Goal: Transaction & Acquisition: Download file/media

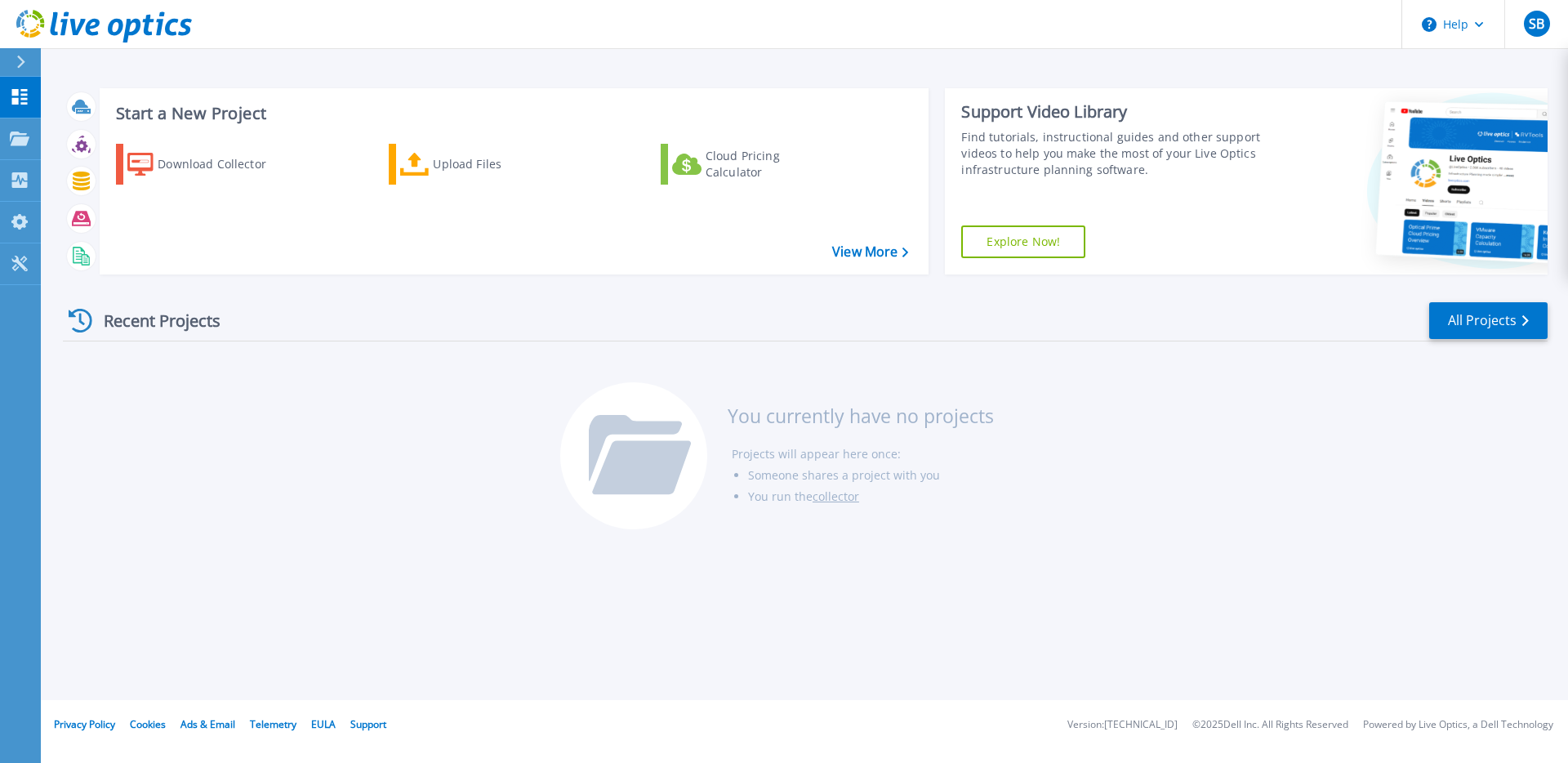
click at [16, 68] on icon at bounding box center [21, 62] width 9 height 13
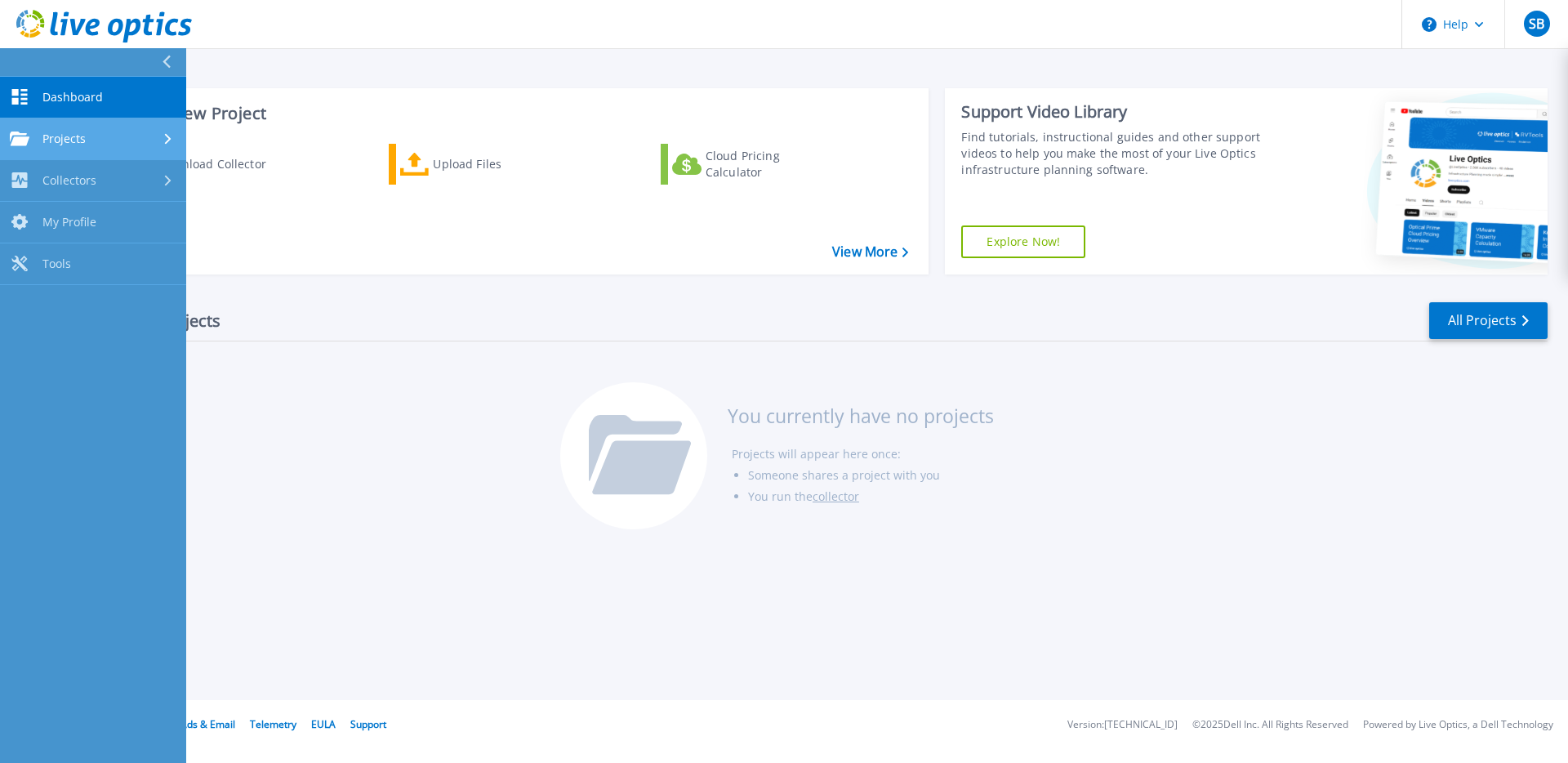
click at [99, 145] on div "Projects" at bounding box center [93, 139] width 166 height 14
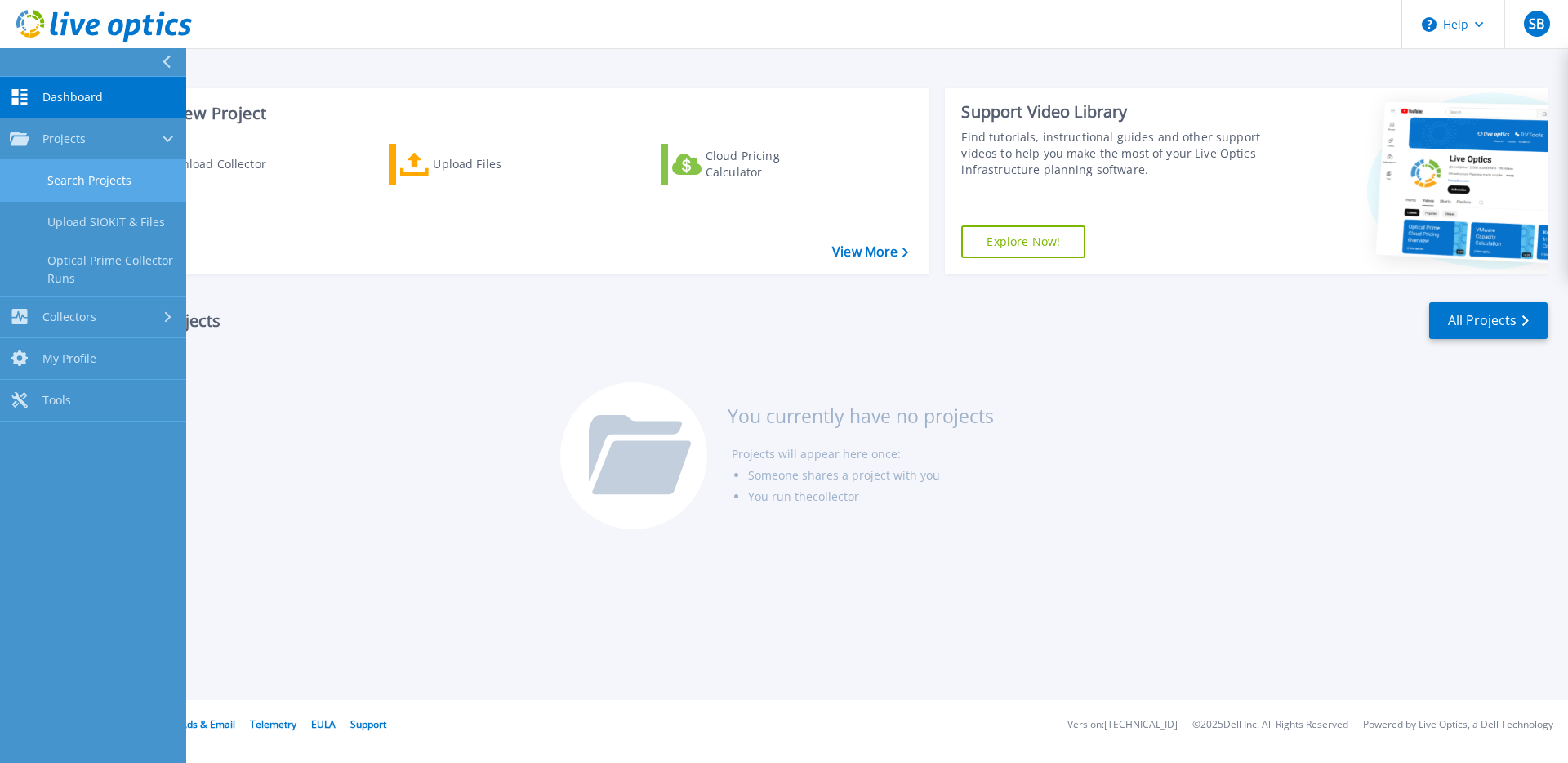
click at [97, 182] on link "Search Projects" at bounding box center [93, 181] width 186 height 42
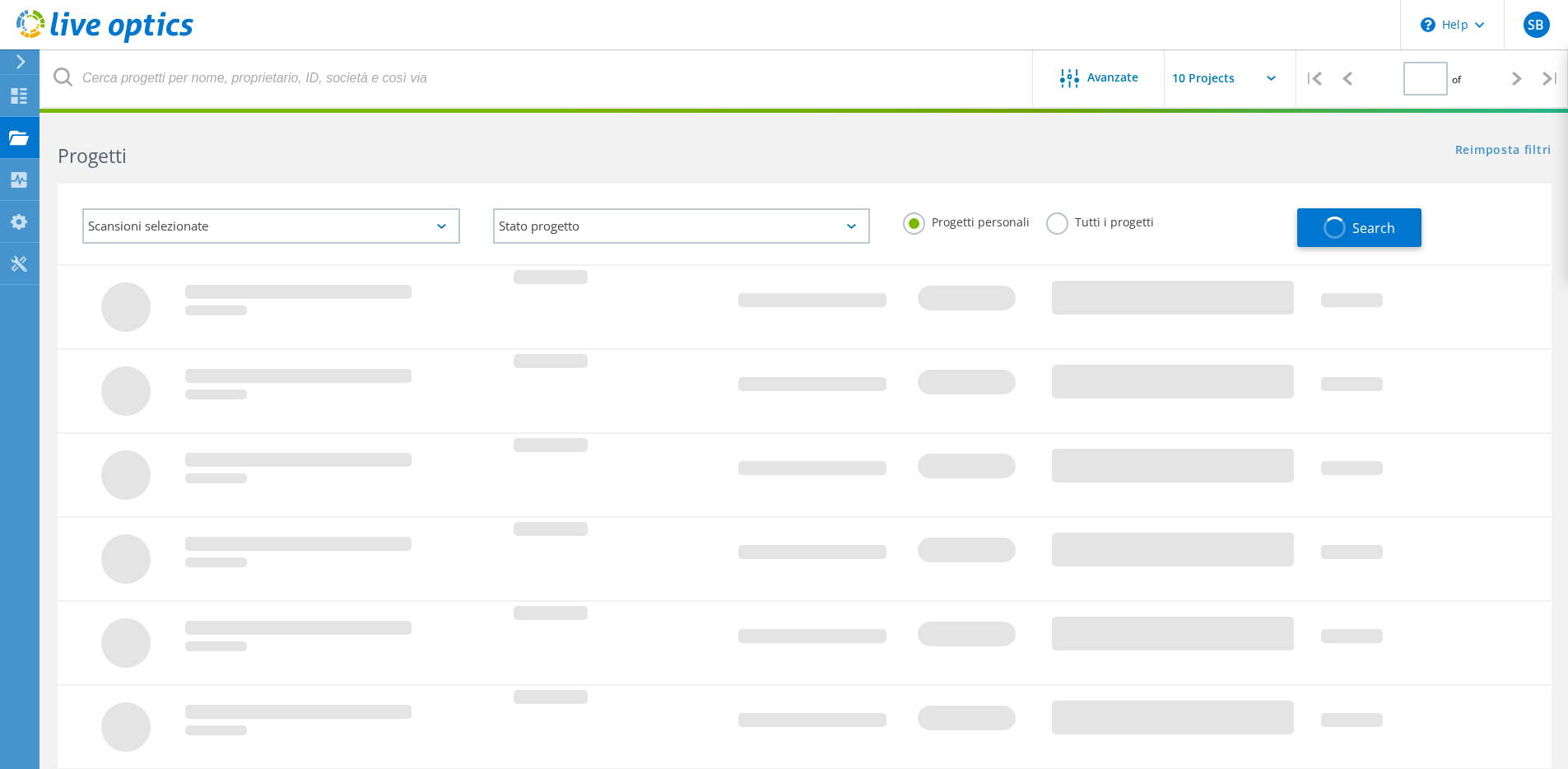
type input "1"
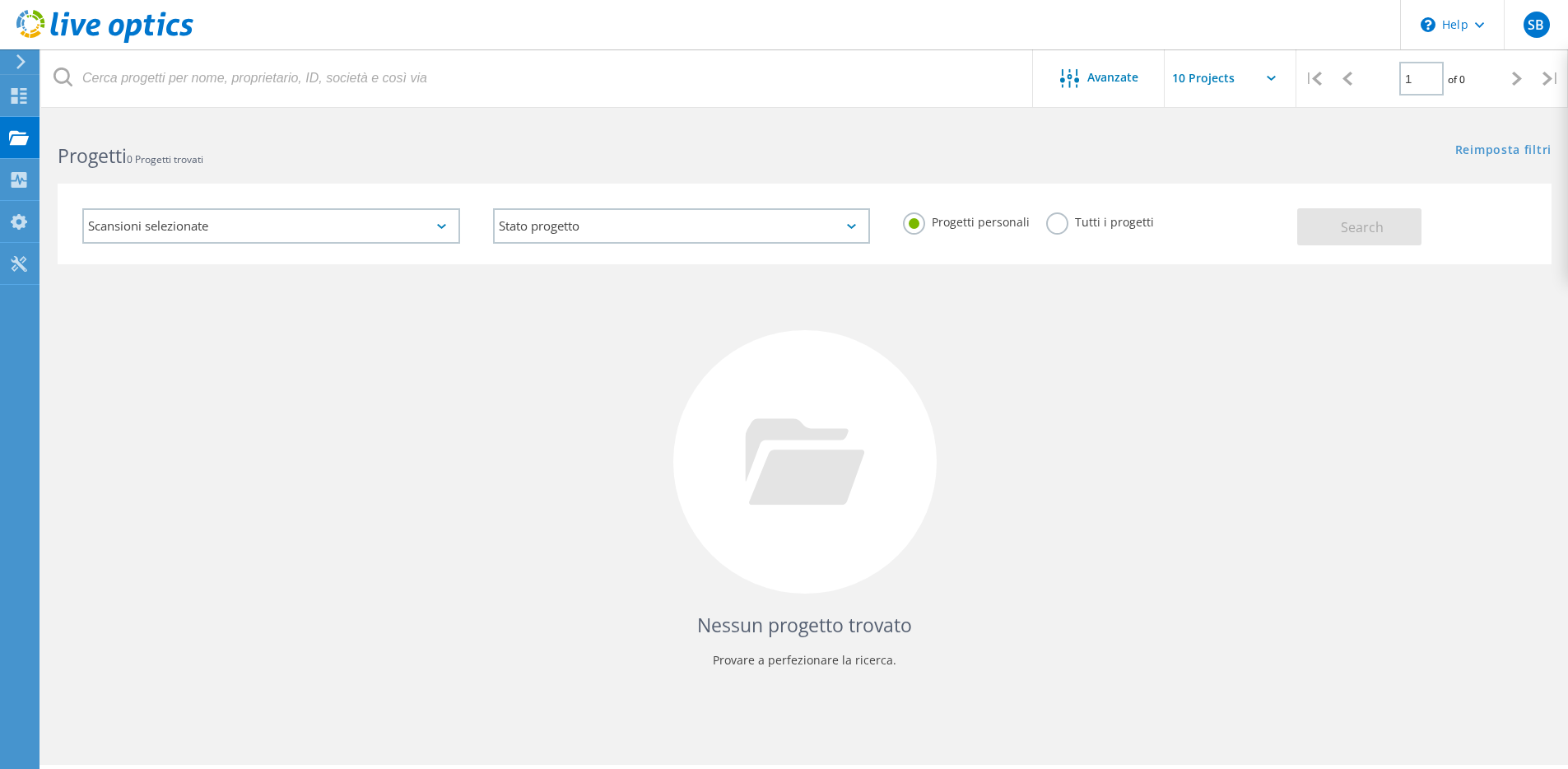
click at [1078, 221] on label "Tutti i progetti" at bounding box center [1100, 220] width 108 height 15
click at [0, 0] on input "Tutti i progetti" at bounding box center [0, 0] width 0 height 0
click at [1344, 233] on span "Search" at bounding box center [1363, 227] width 43 height 18
click at [1205, 85] on input "text" at bounding box center [1247, 78] width 165 height 58
click at [934, 127] on div "Reimposta filtri Mostra filtri" at bounding box center [1185, 134] width 763 height 31
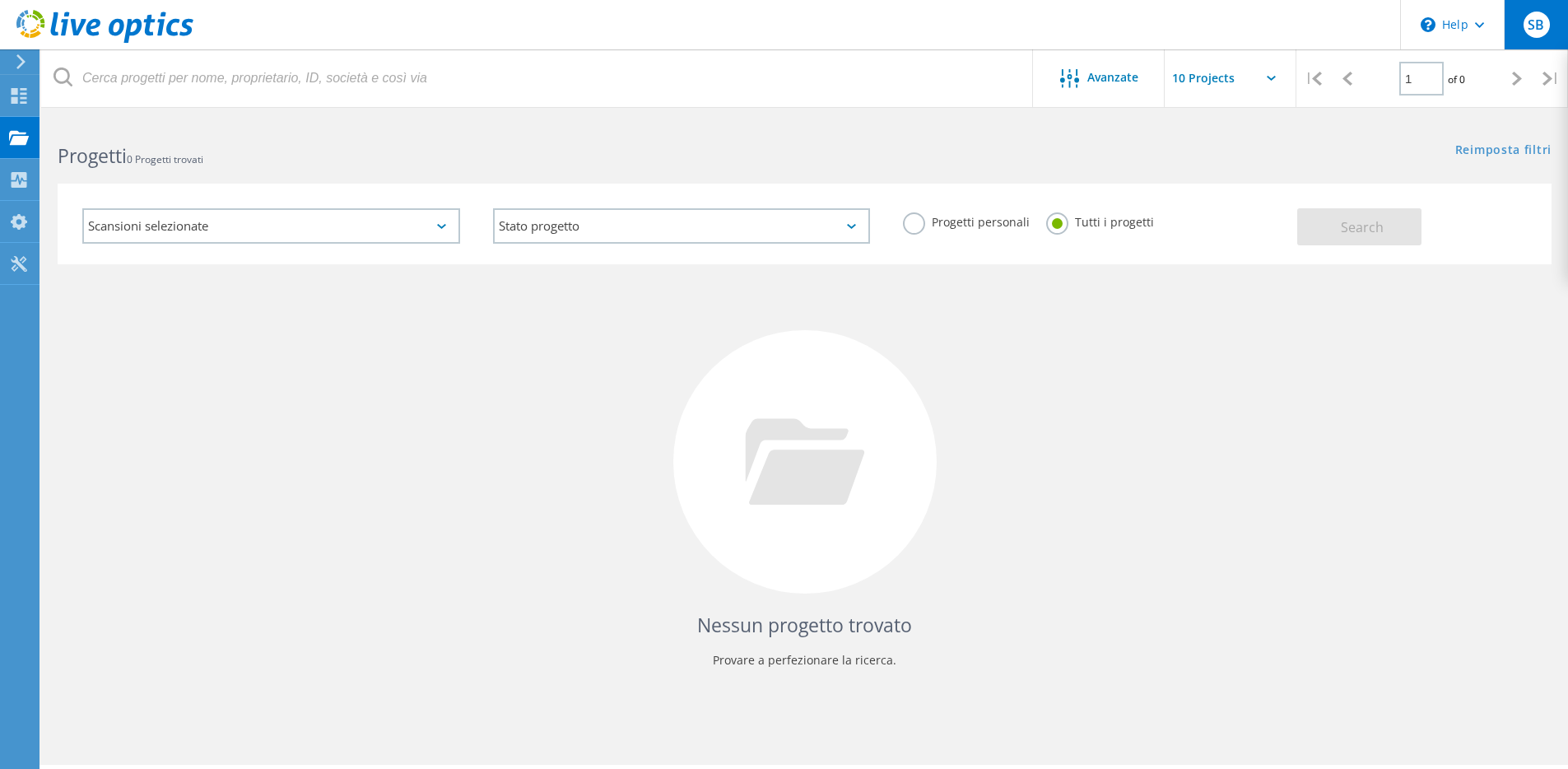
click at [1558, 29] on div "SB" at bounding box center [1536, 24] width 64 height 50
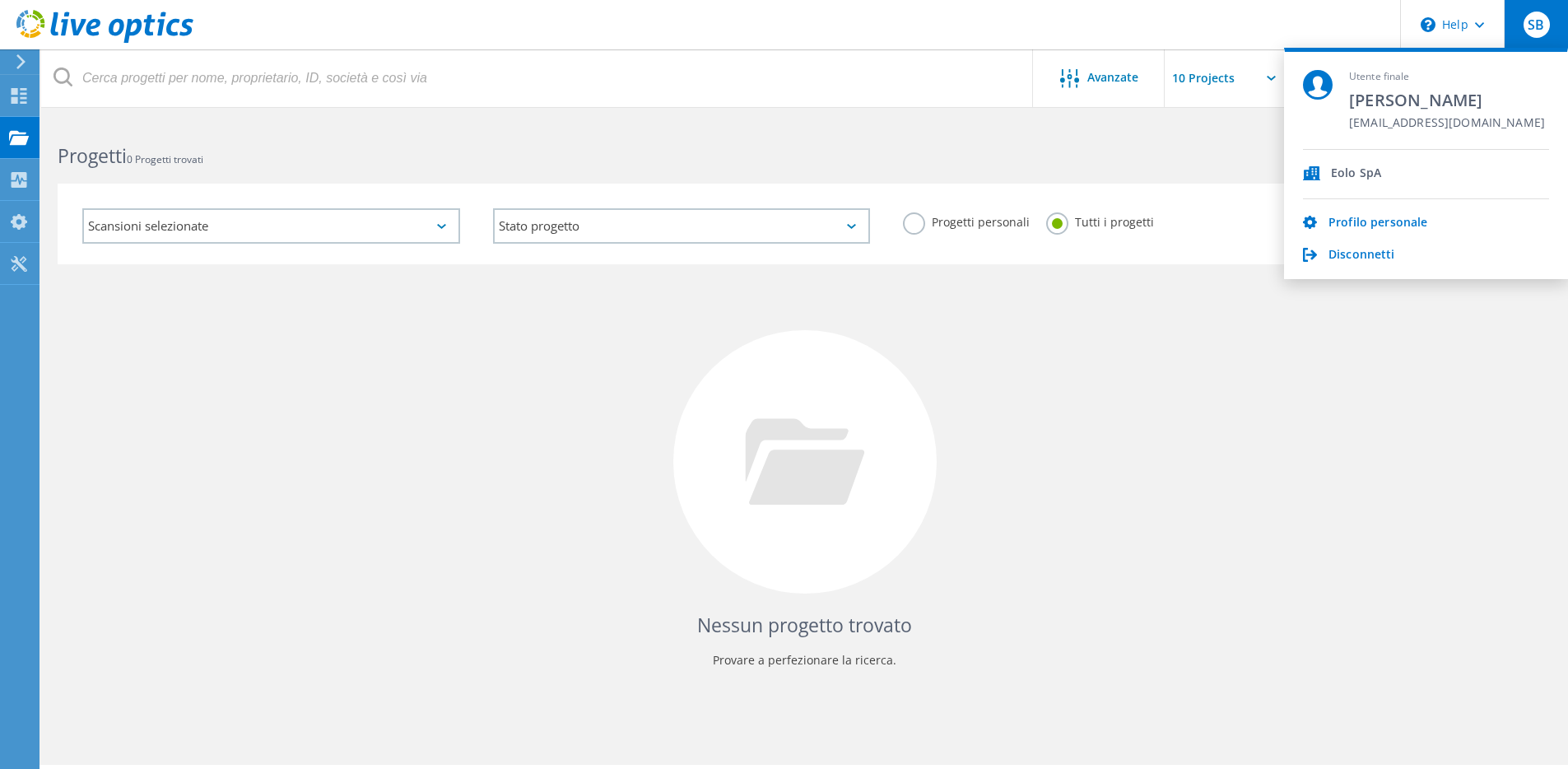
click at [1366, 179] on span "Eolo SpA" at bounding box center [1356, 174] width 50 height 15
drag, startPoint x: 1199, startPoint y: 373, endPoint x: 1149, endPoint y: 375, distance: 50.0
click at [1199, 373] on div "Nessun progetto trovato Provare a perfezionare la ricerca." at bounding box center [805, 477] width 1494 height 426
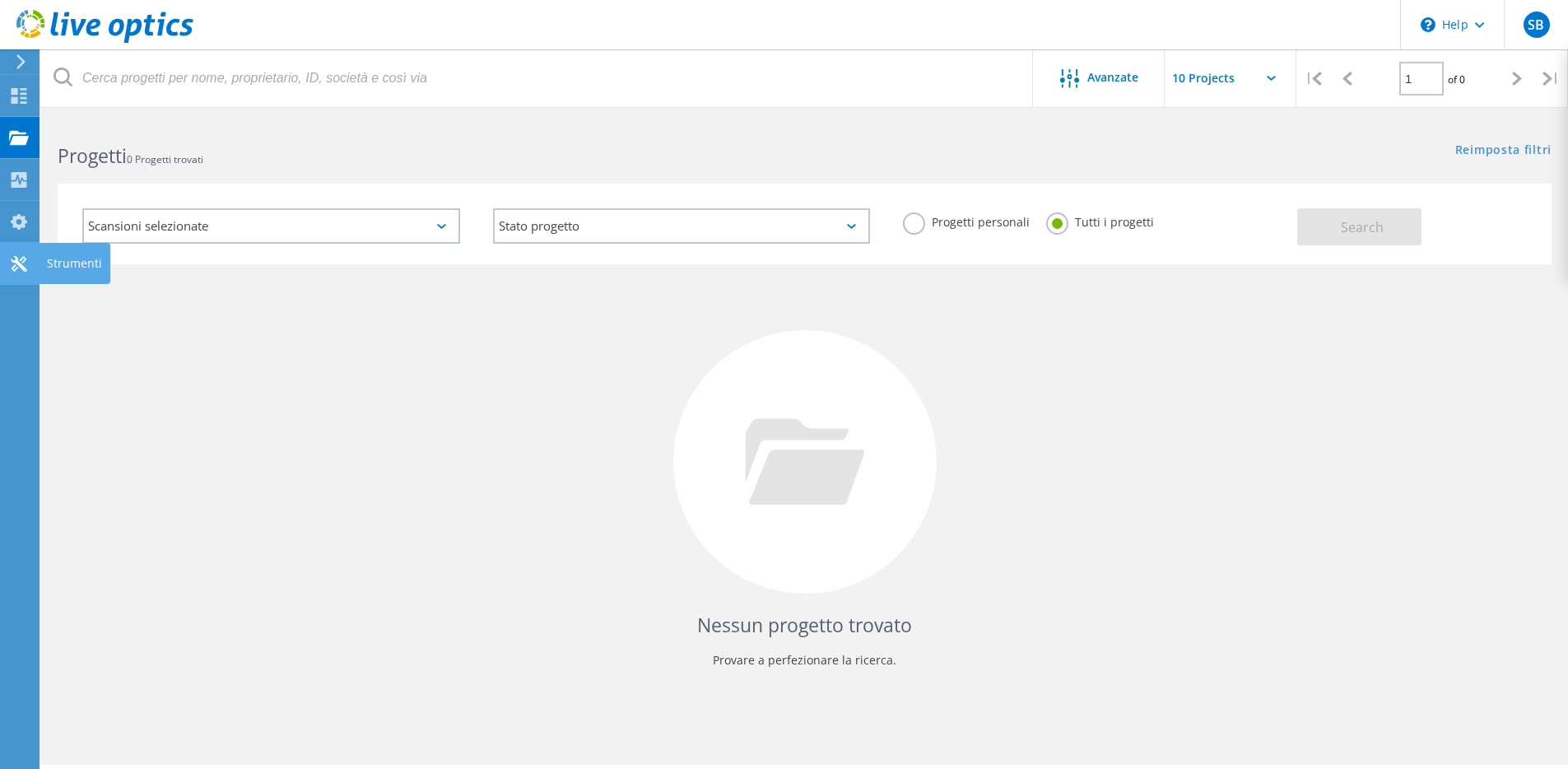
click at [9, 256] on icon at bounding box center [19, 263] width 20 height 15
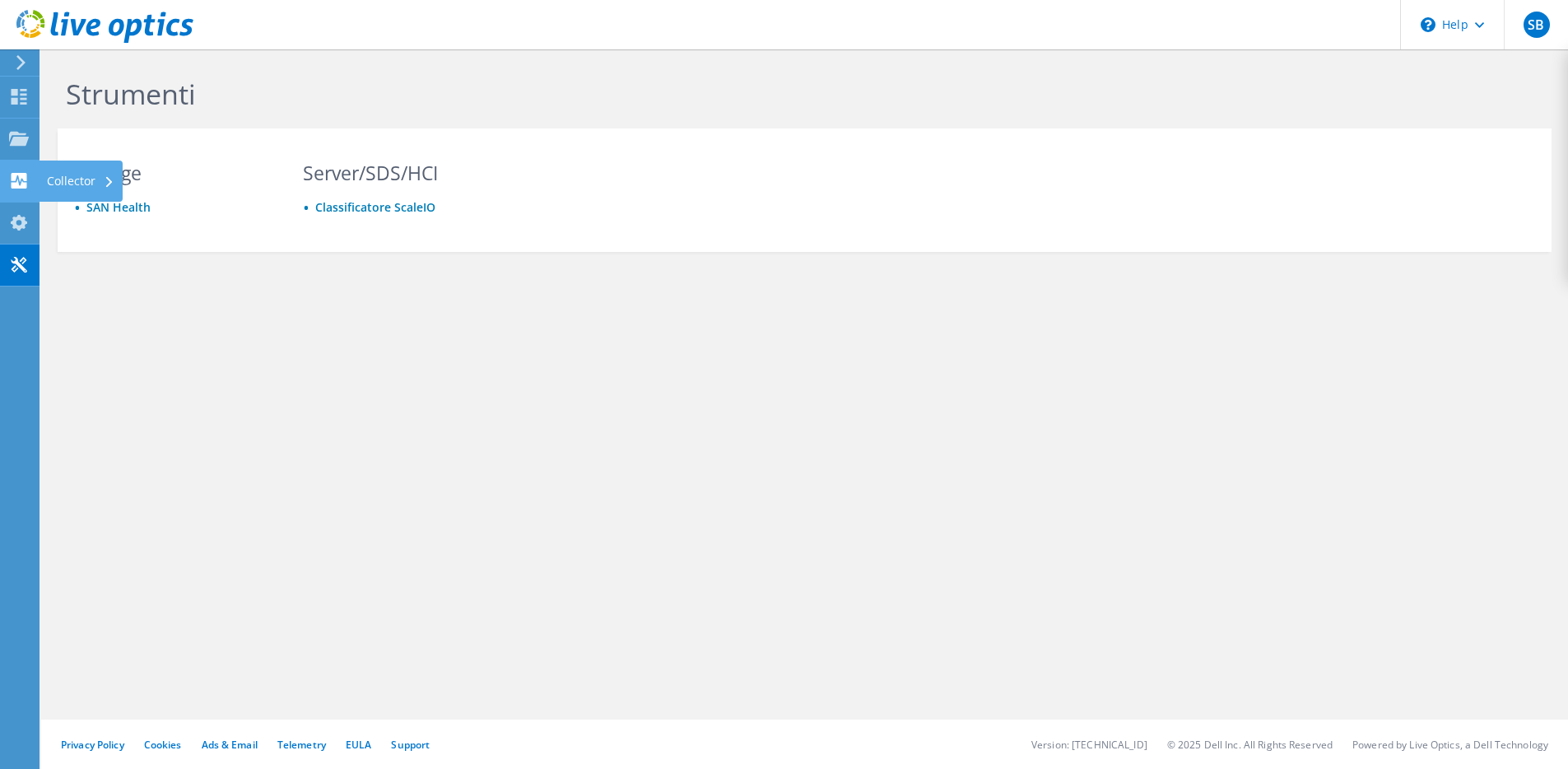
click at [9, 179] on icon at bounding box center [19, 180] width 20 height 15
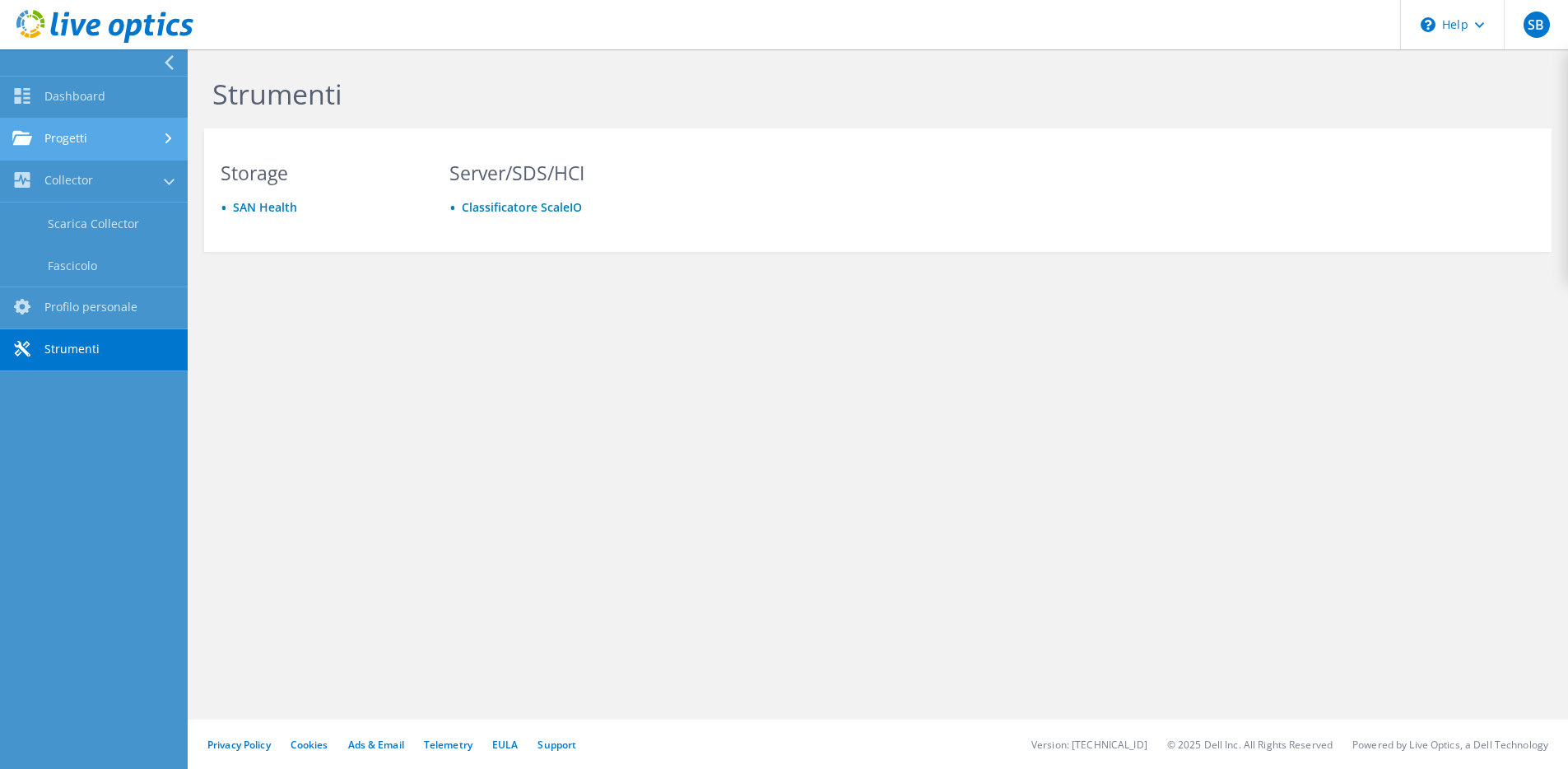
click at [66, 140] on link "Progetti" at bounding box center [94, 140] width 187 height 42
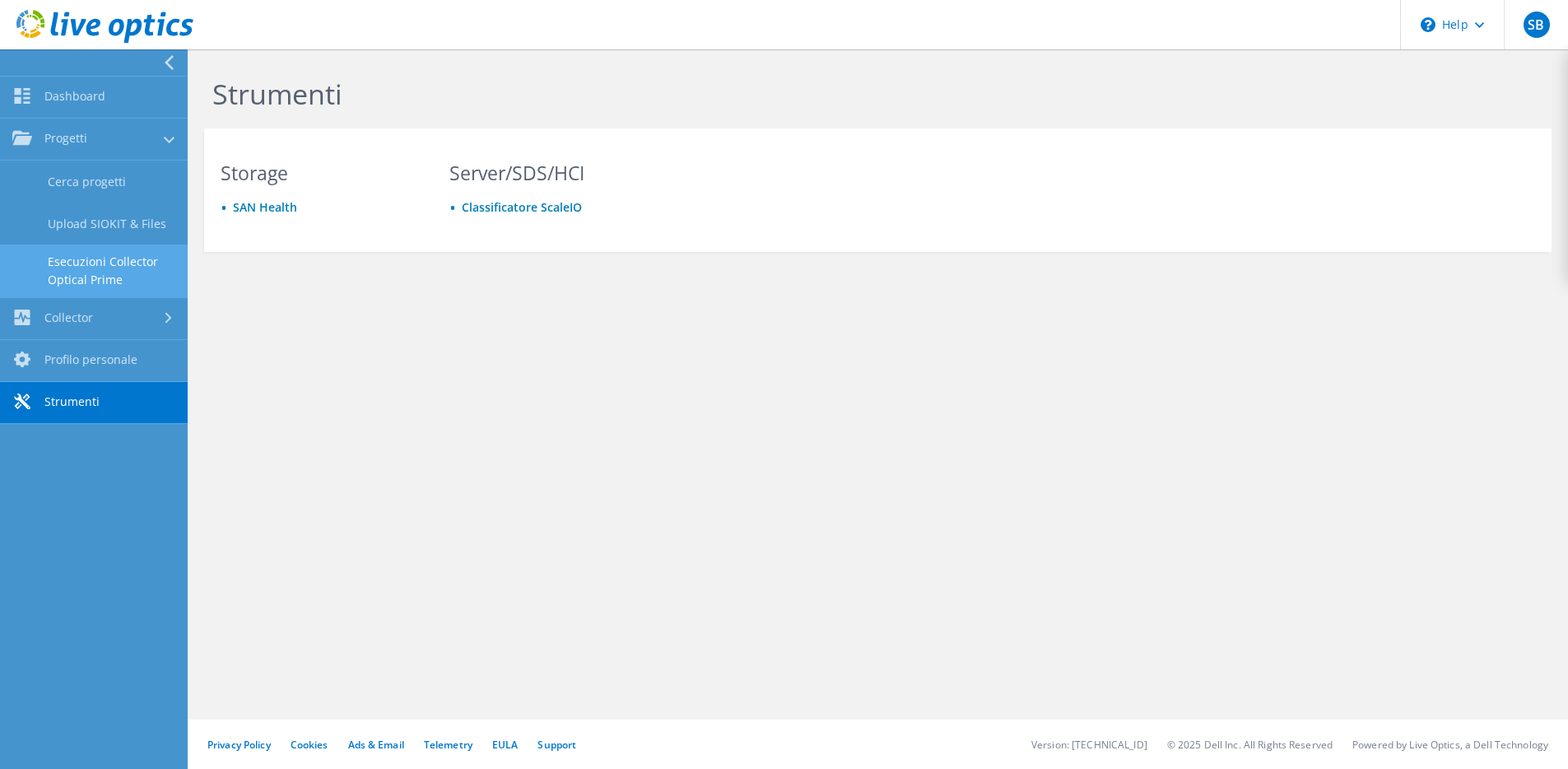
click at [94, 270] on link "Esecuzioni Collector Optical Prime" at bounding box center [94, 270] width 187 height 52
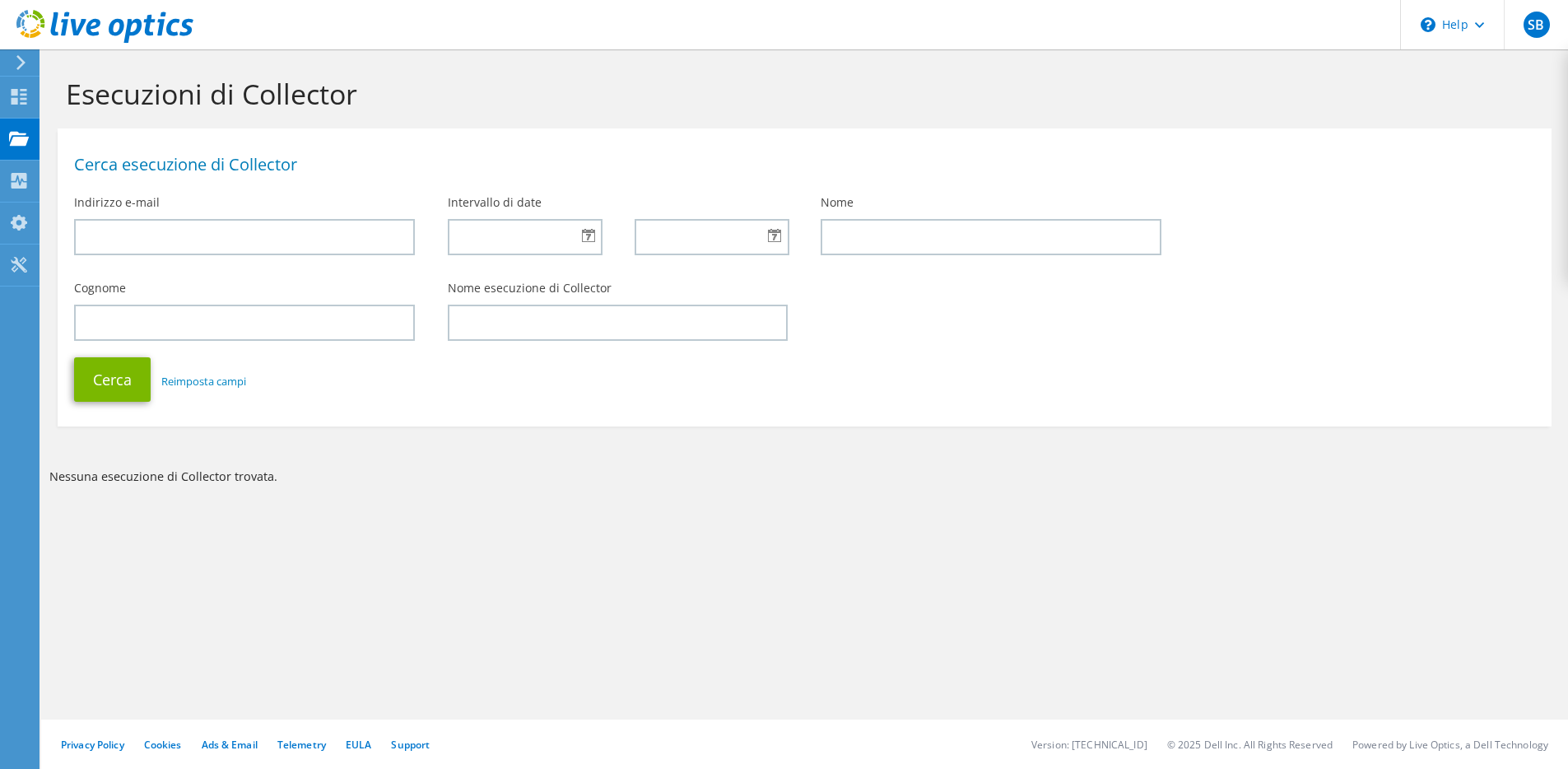
click at [747, 532] on section "Esecuzioni di Collector Cerca esecuzione di Collector Indirizzo e-mail Interval…" at bounding box center [805, 315] width 1527 height 531
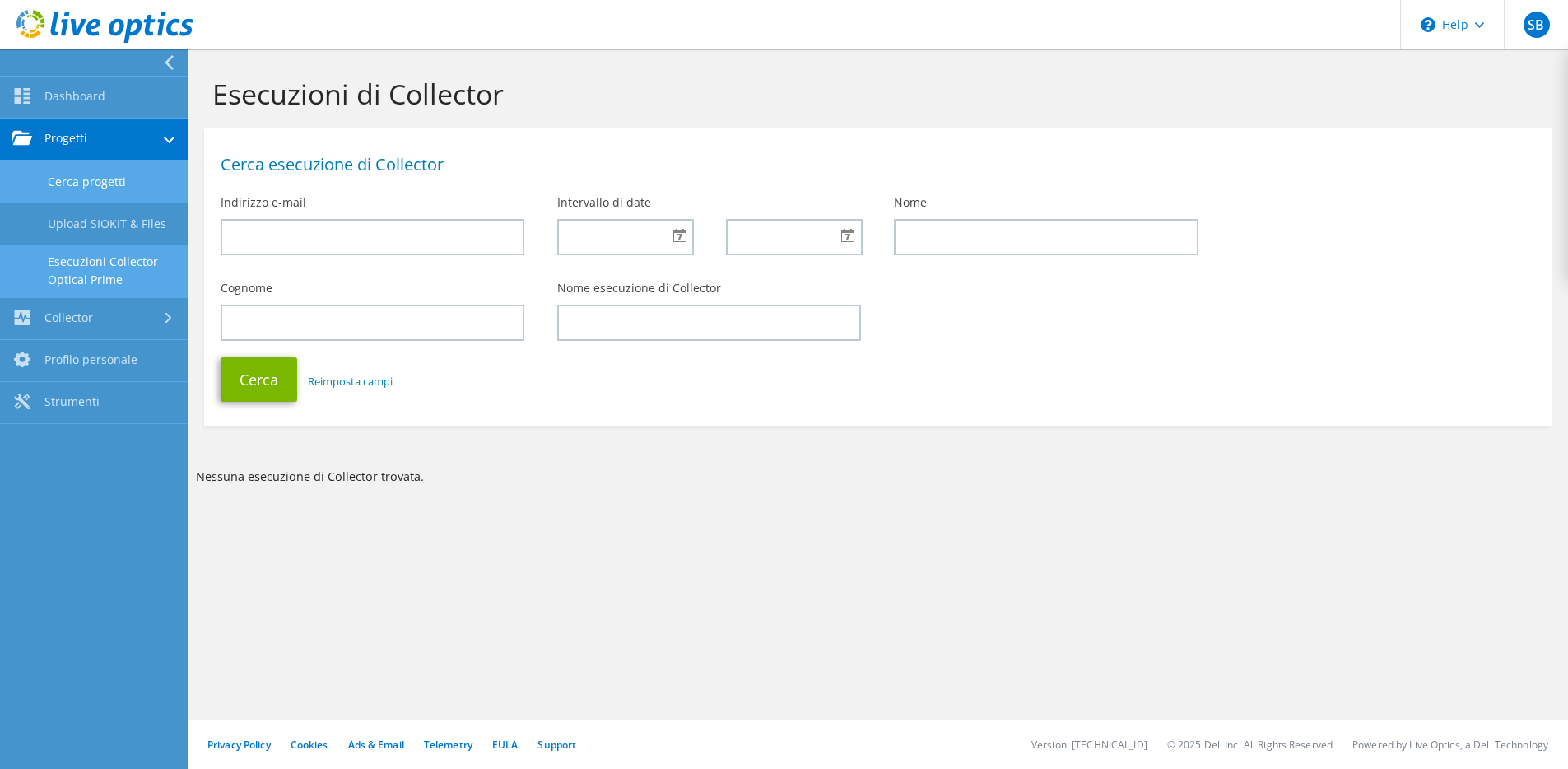
click at [82, 181] on link "Cerca progetti" at bounding box center [94, 181] width 187 height 42
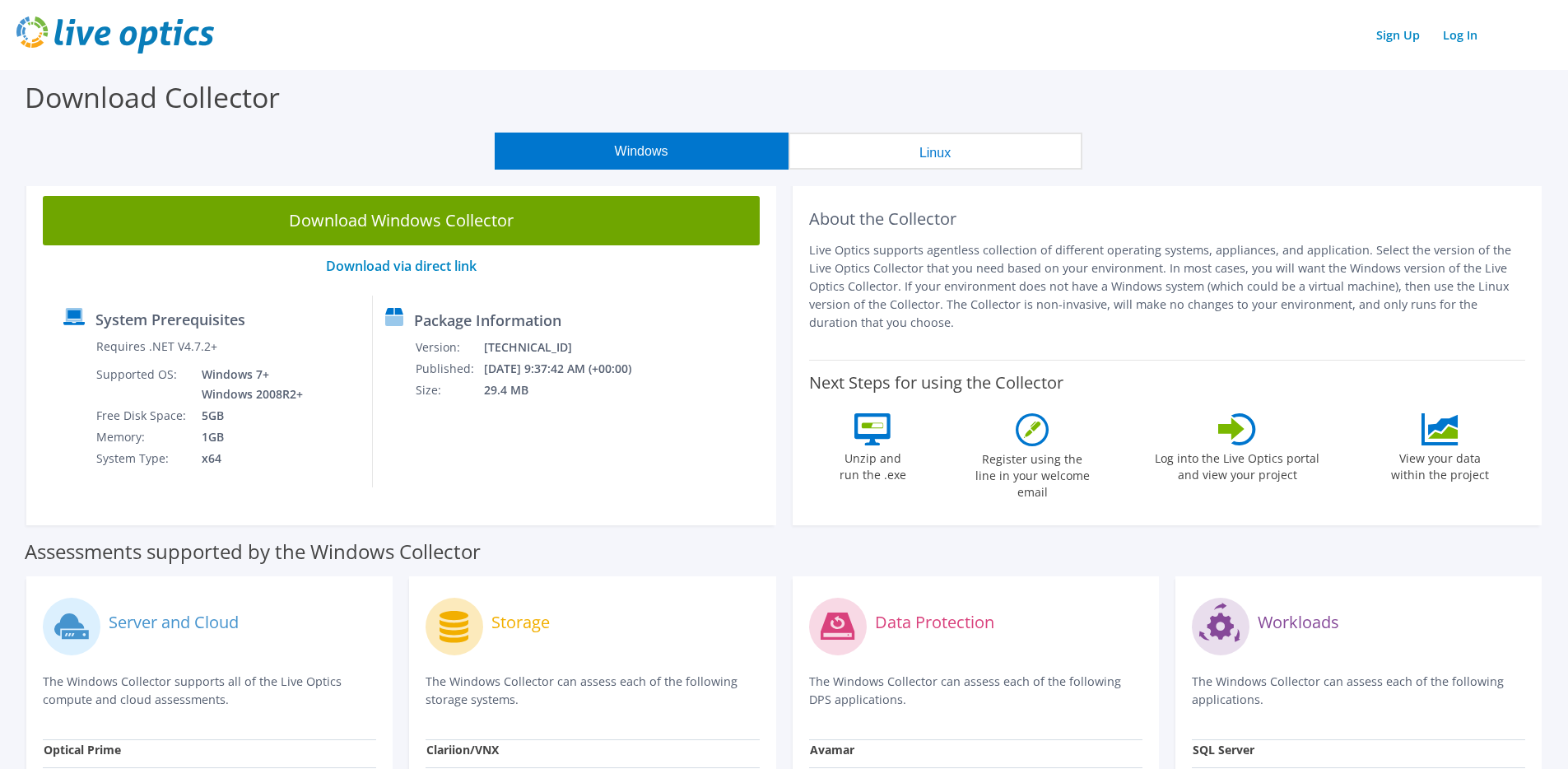
click at [1034, 426] on icon at bounding box center [1032, 430] width 16 height 16
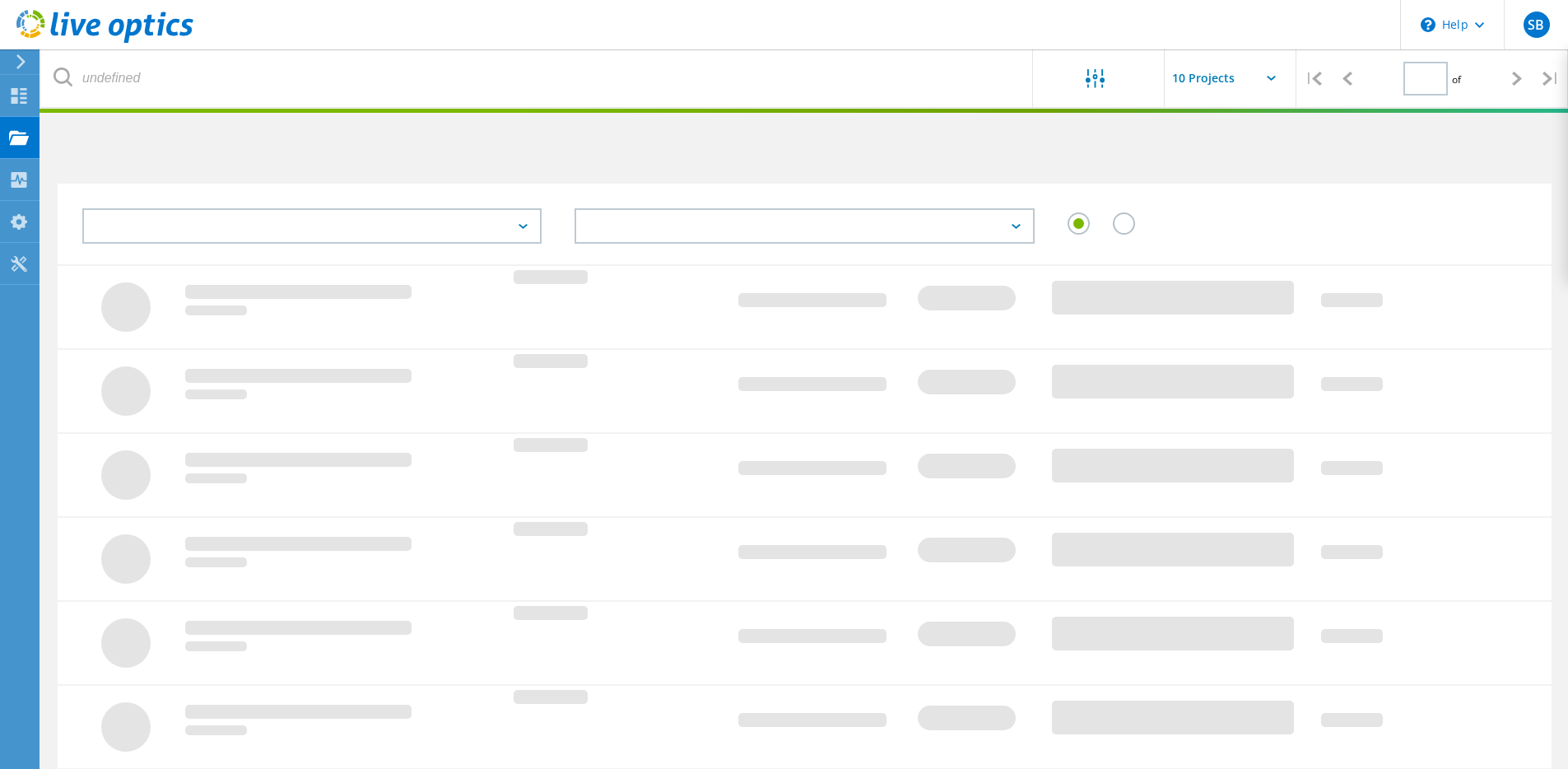
type input "1"
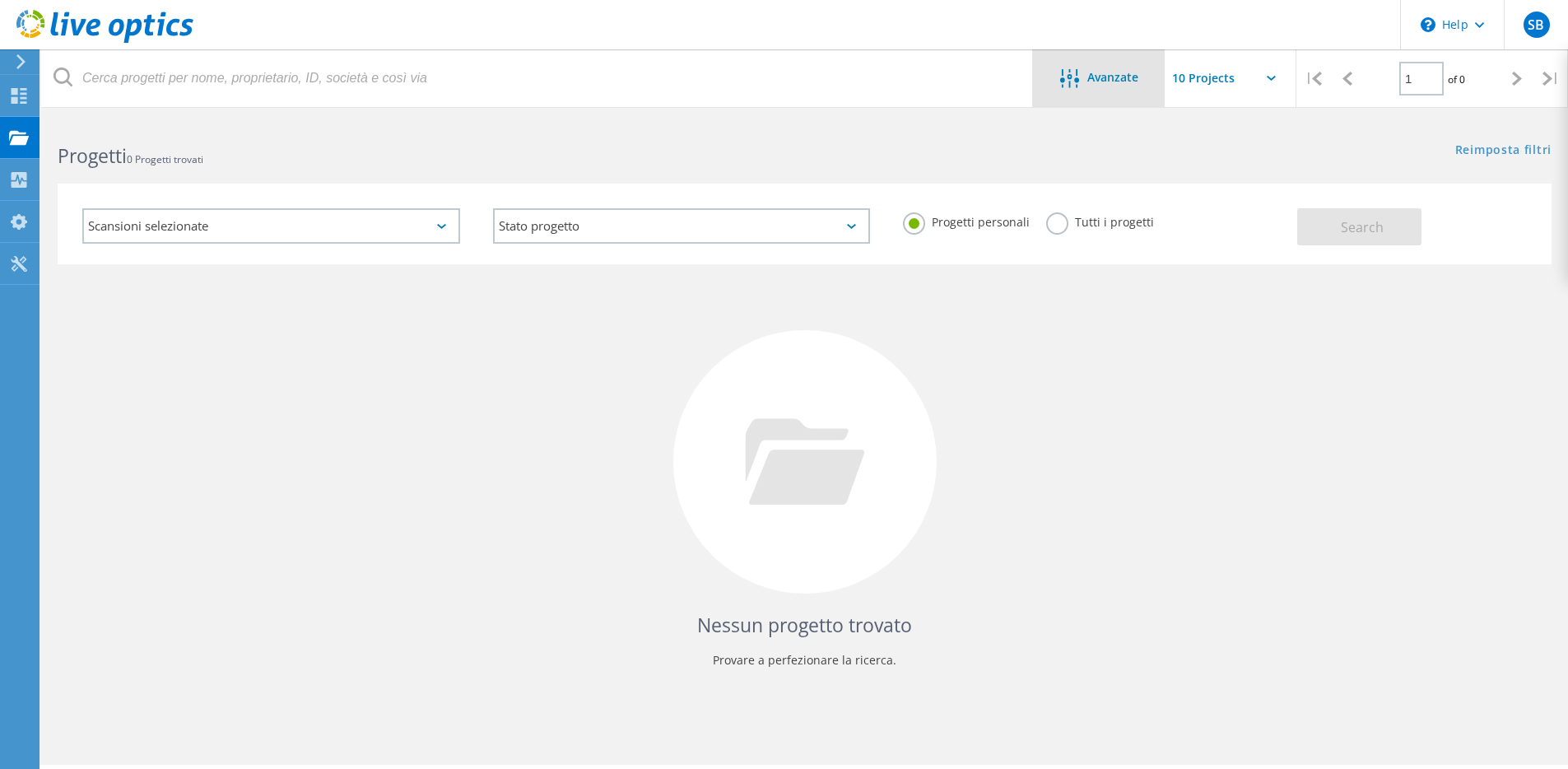
click at [1110, 84] on div "Avanzate" at bounding box center [1099, 79] width 132 height 21
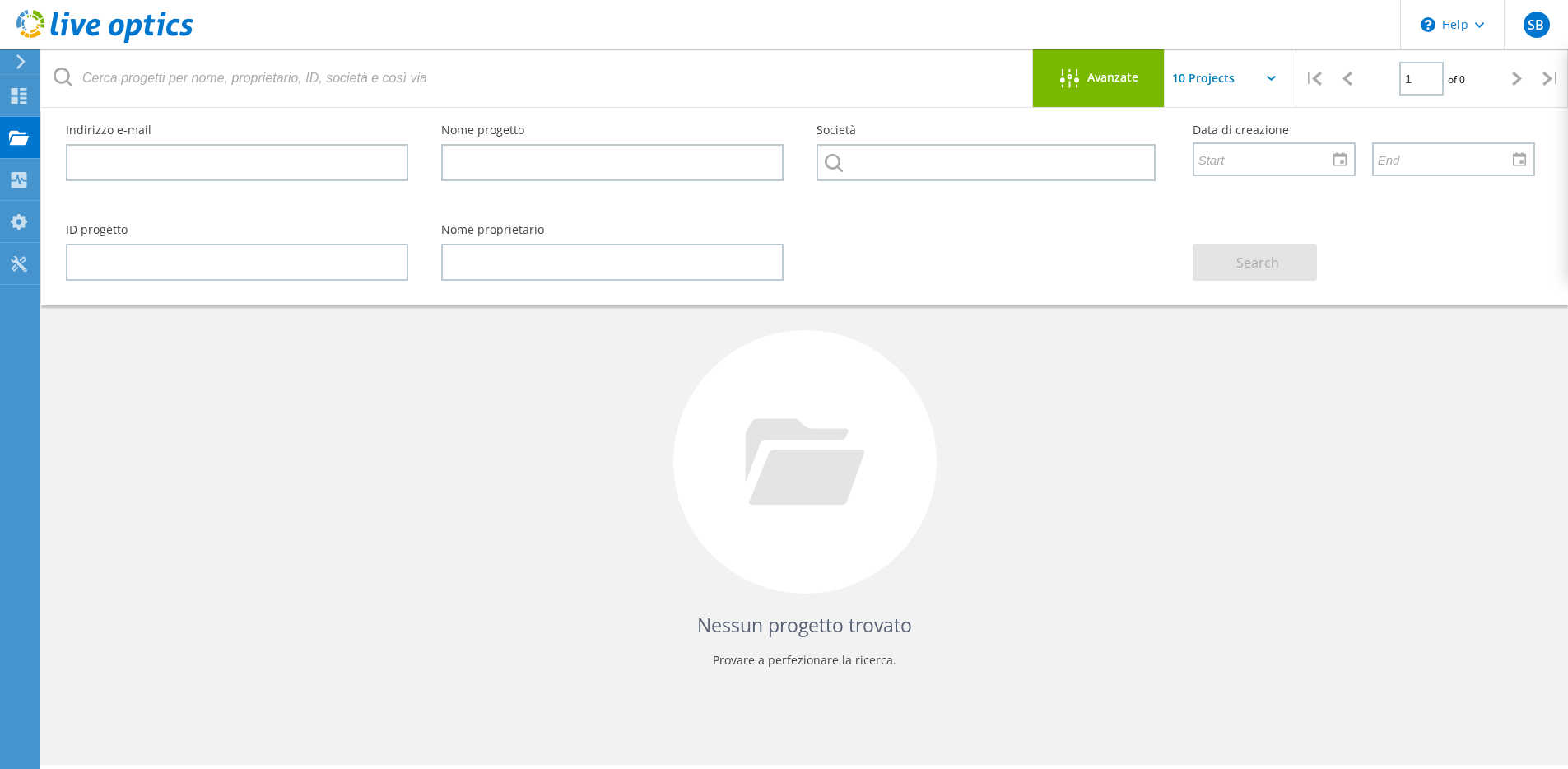
click at [1108, 85] on div "Avanzate" at bounding box center [1099, 79] width 132 height 21
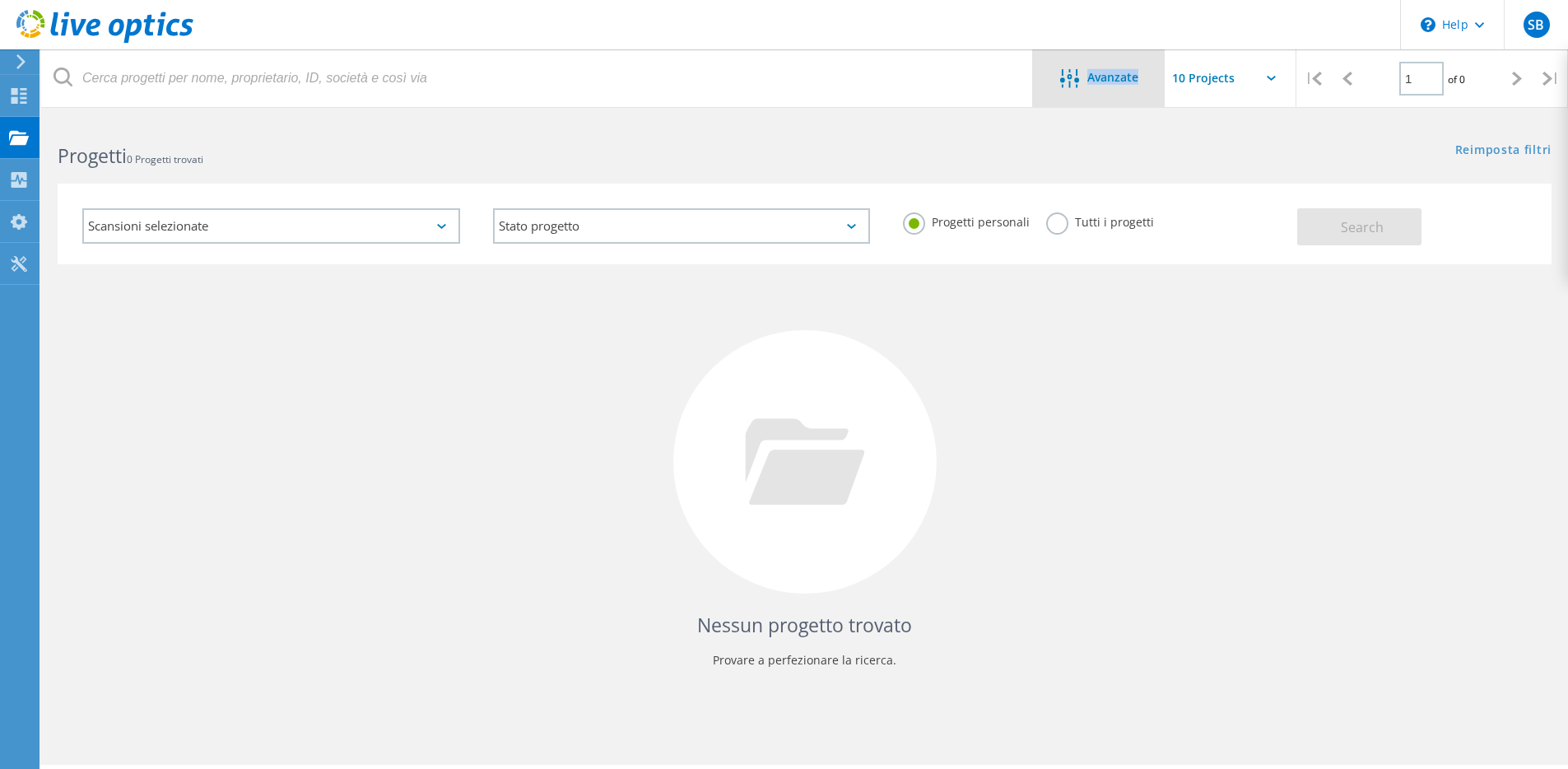
click at [1144, 69] on div "Avanzate" at bounding box center [1099, 79] width 132 height 21
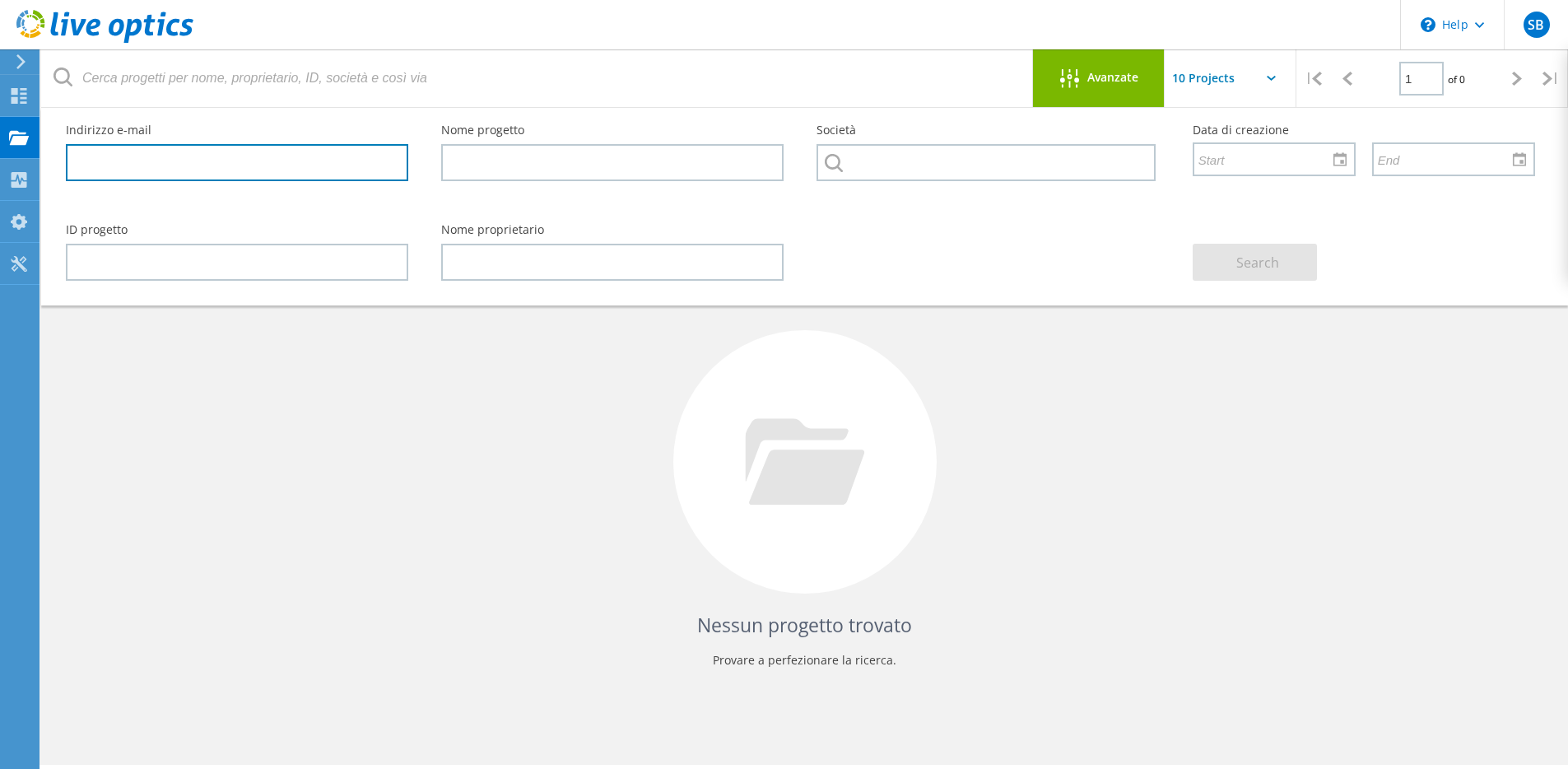
click at [293, 154] on input "text" at bounding box center [237, 162] width 342 height 37
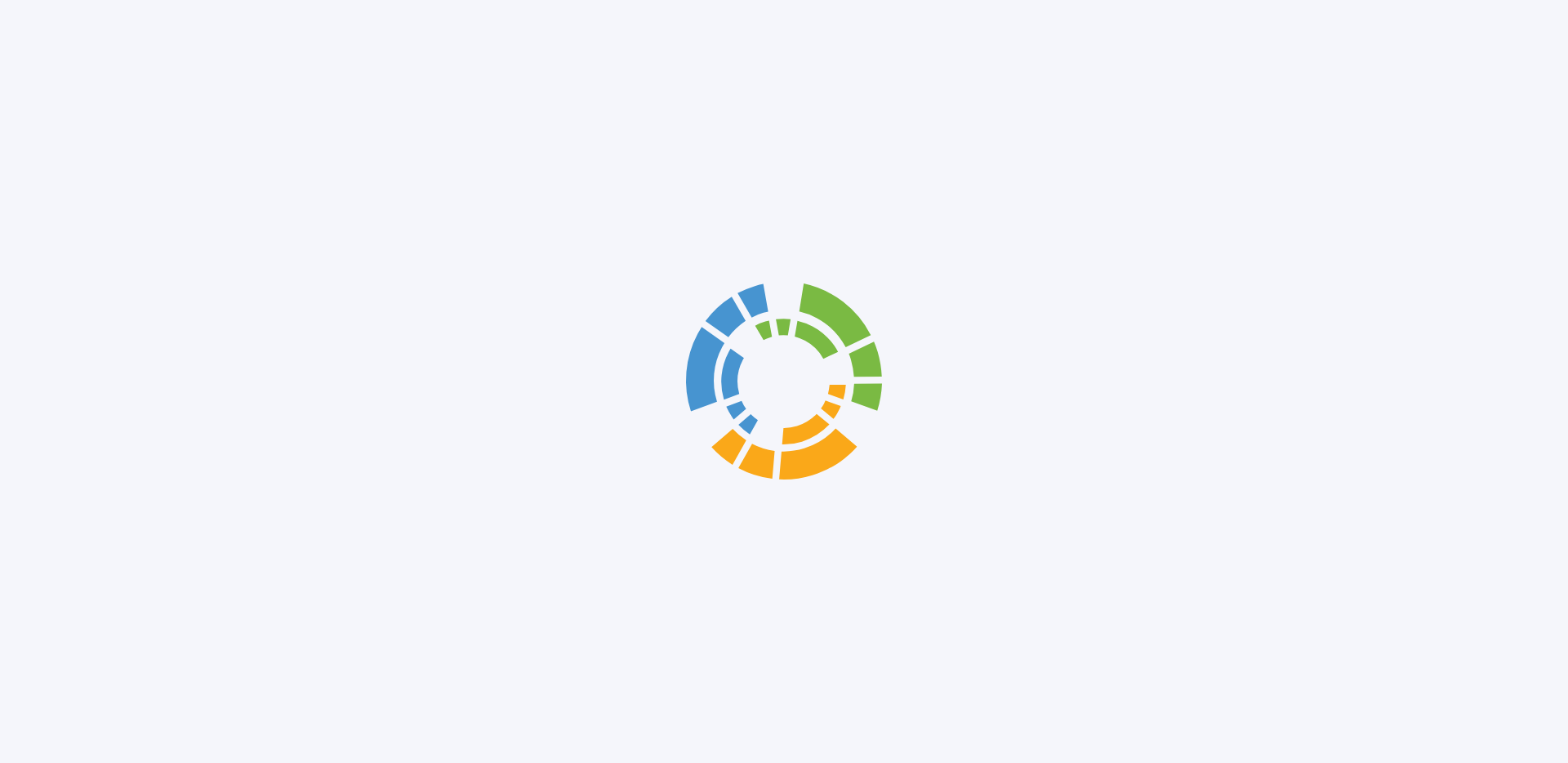
click at [1528, 32] on div at bounding box center [784, 381] width 1568 height 763
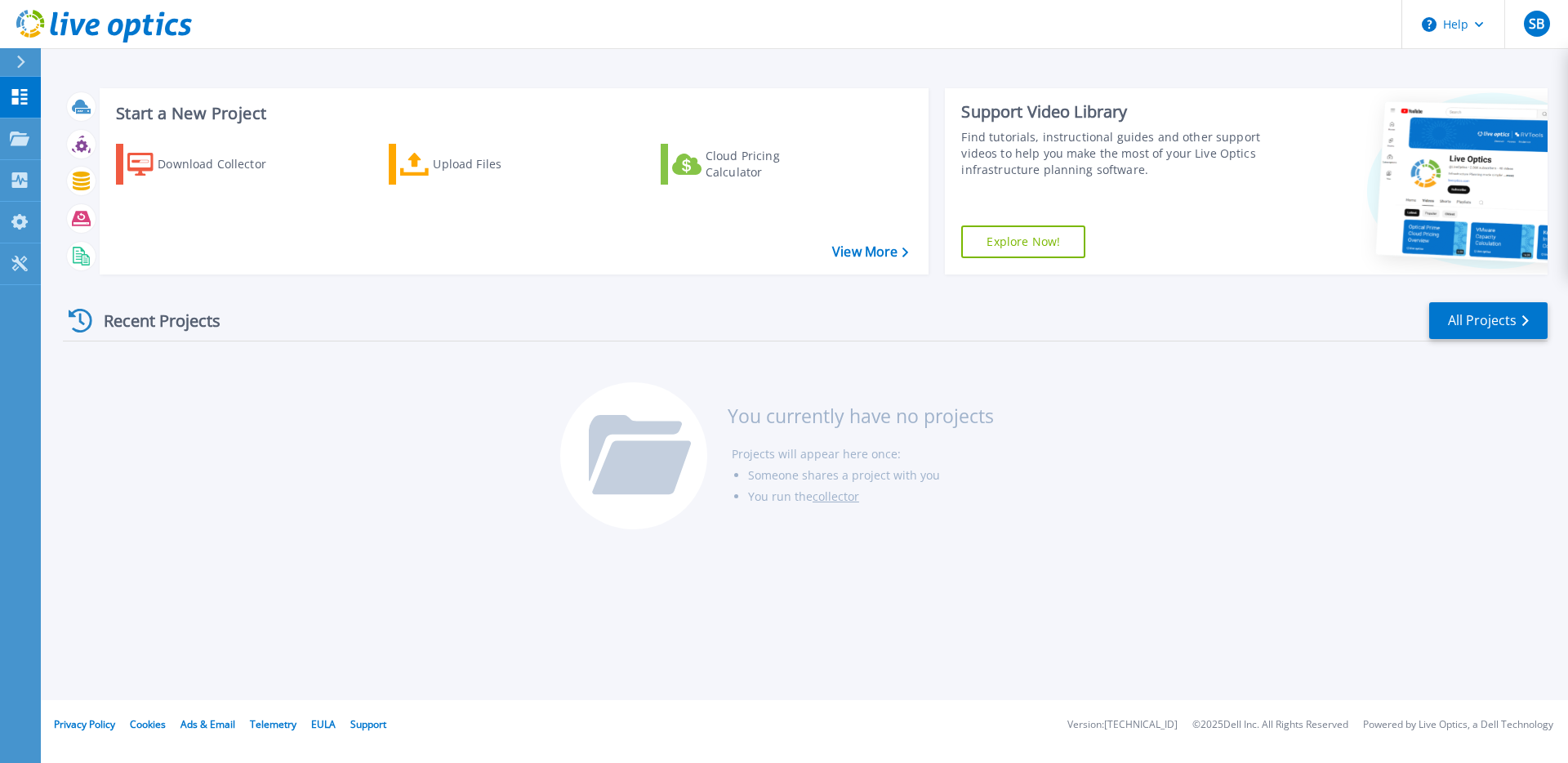
click at [897, 548] on div "Start a New Project Download Collector Upload Files Cloud Pricing Calculator Vi…" at bounding box center [805, 350] width 1527 height 700
click at [928, 584] on div "Start a New Project Download Collector Upload Files Cloud Pricing Calculator Vi…" at bounding box center [805, 350] width 1527 height 700
click at [1244, 445] on div "Recent Projects All Projects You currently have no projects Projects will appea…" at bounding box center [805, 417] width 1485 height 259
click at [12, 89] on icon at bounding box center [20, 97] width 20 height 15
click at [1220, 399] on div "Recent Projects All Projects You currently have no projects Projects will appea…" at bounding box center [805, 417] width 1485 height 259
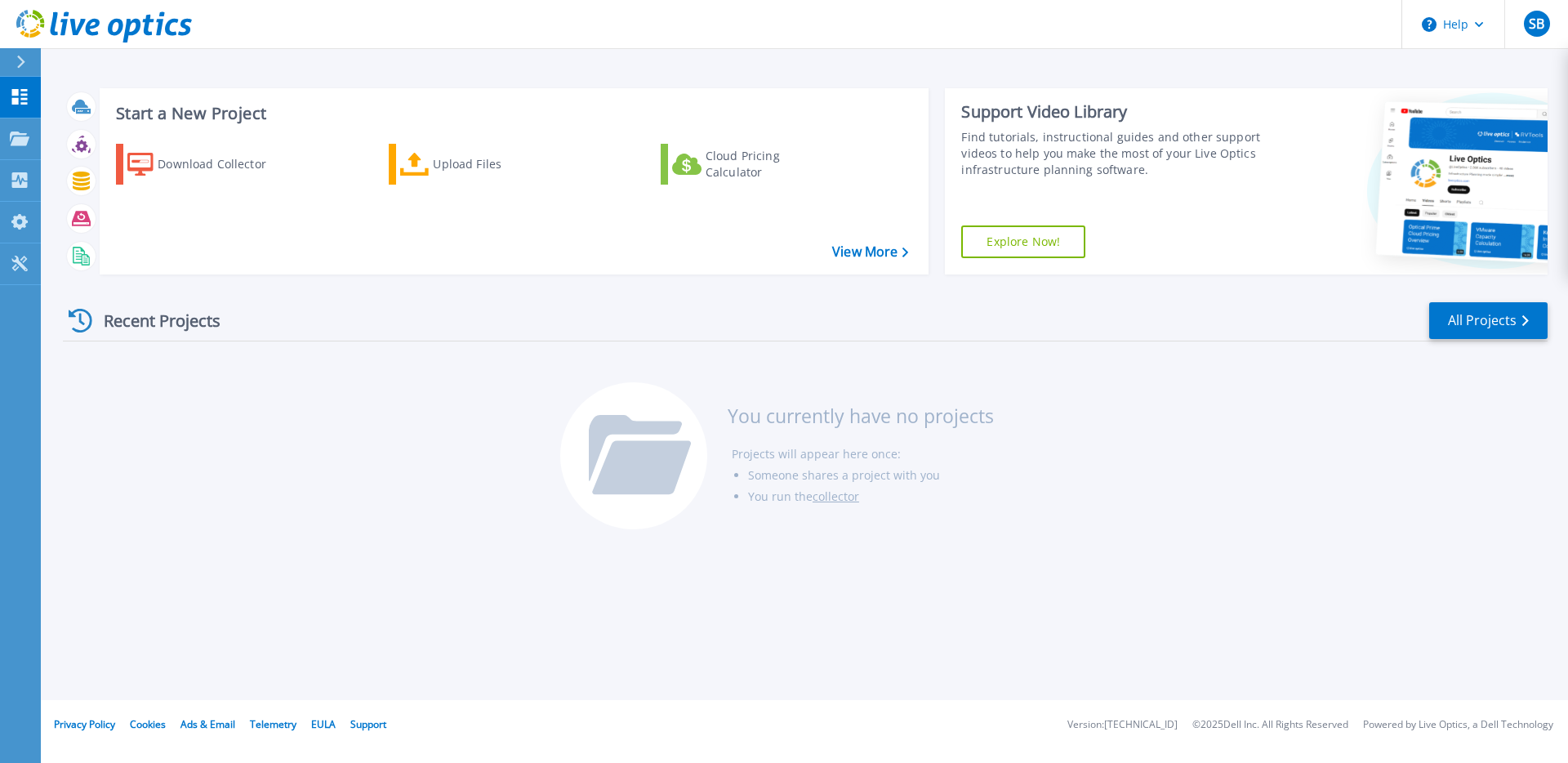
click at [1102, 437] on div "Recent Projects All Projects You currently have no projects Projects will appea…" at bounding box center [805, 417] width 1485 height 259
click at [725, 230] on div "Download Collector Upload Files Cloud Pricing Calculator" at bounding box center [511, 199] width 818 height 136
click at [14, 140] on icon at bounding box center [20, 139] width 20 height 14
click at [269, 71] on div "Start a New Project Download Collector Upload Files Cloud Pricing Calculator Vi…" at bounding box center [805, 350] width 1527 height 700
click at [1093, 340] on div "Recent Projects All Projects" at bounding box center [805, 321] width 1485 height 41
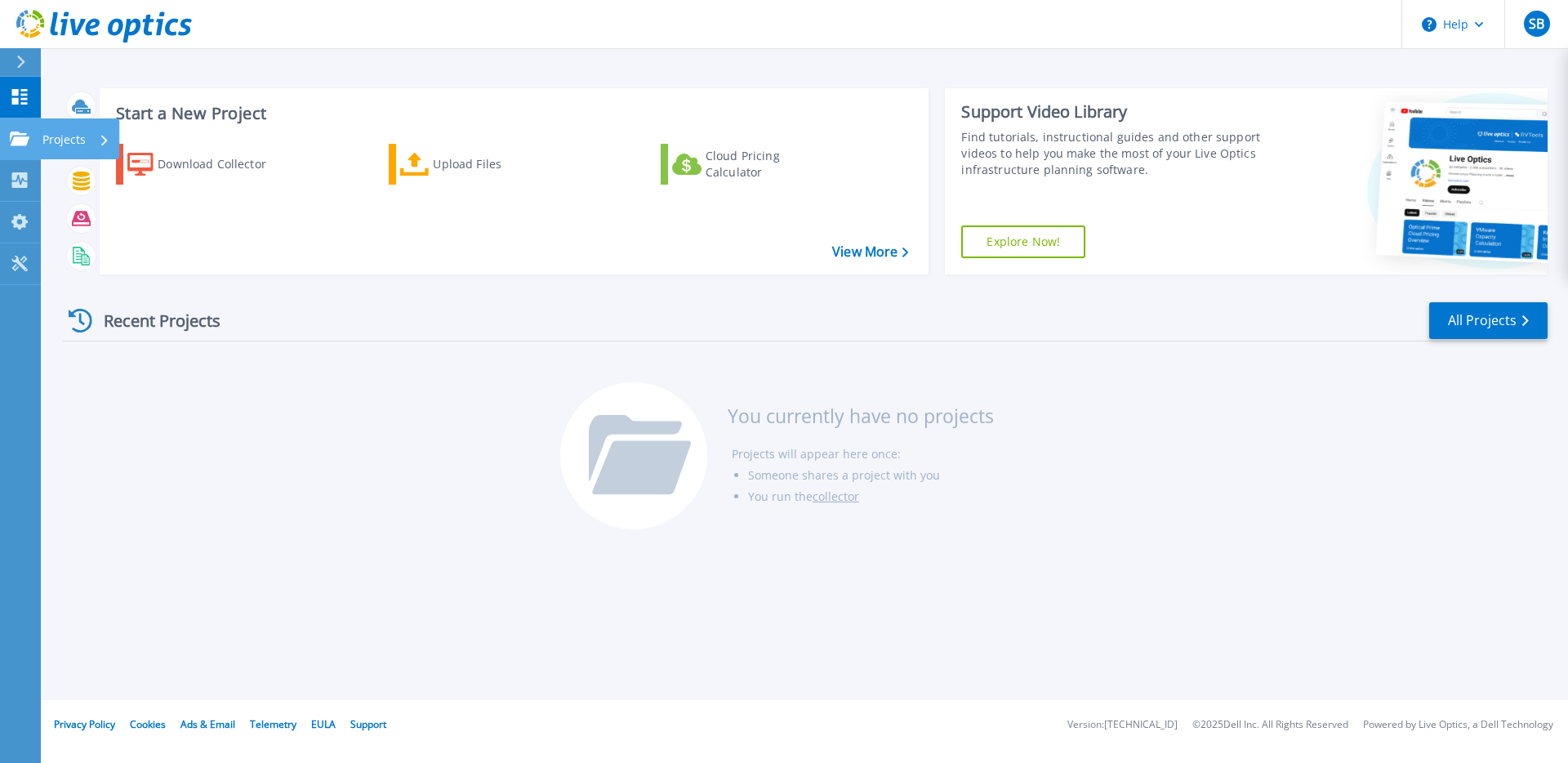
click at [35, 143] on link "Projects Projects" at bounding box center [21, 139] width 41 height 42
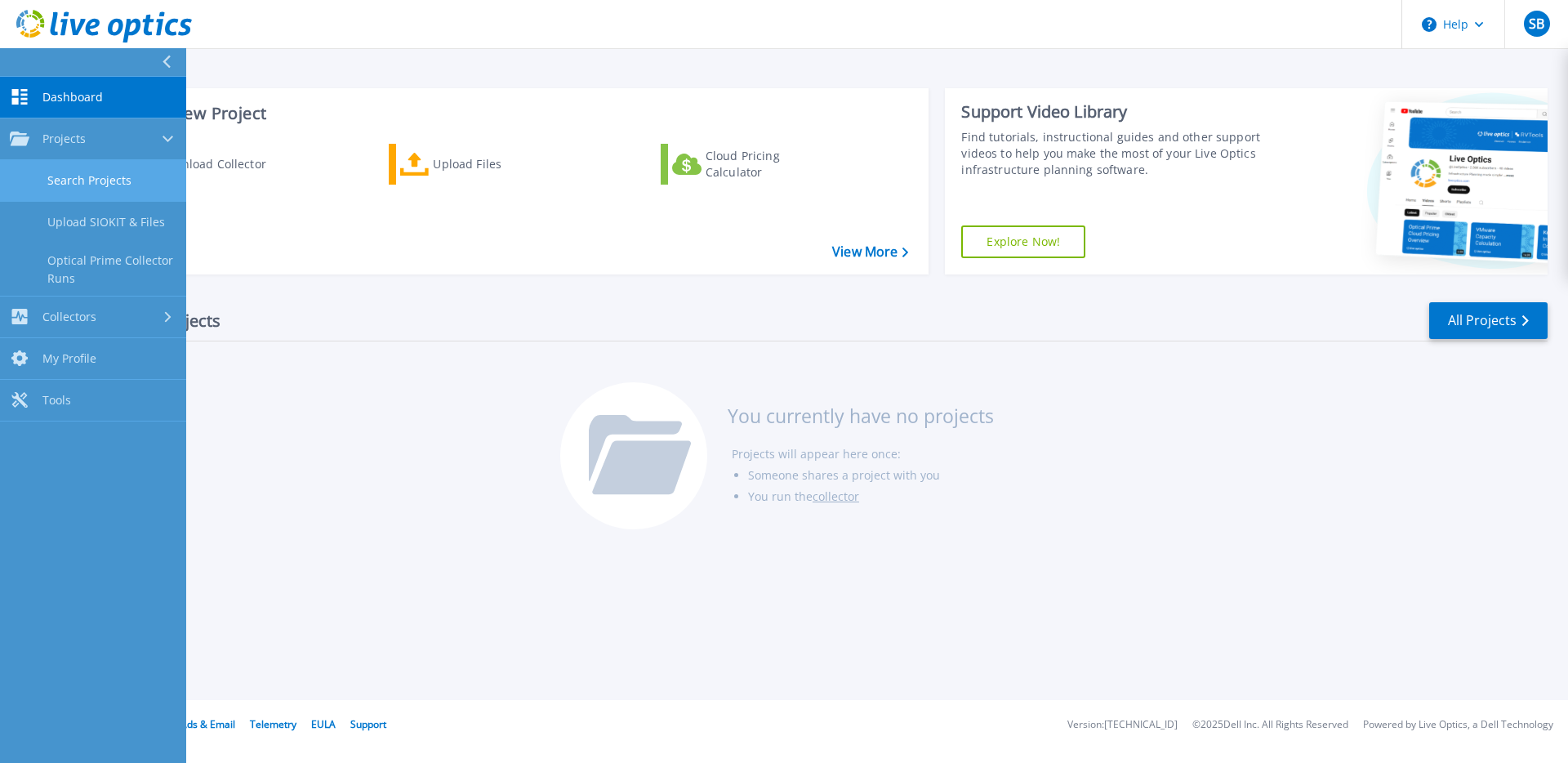
click at [88, 190] on link "Search Projects" at bounding box center [93, 181] width 186 height 42
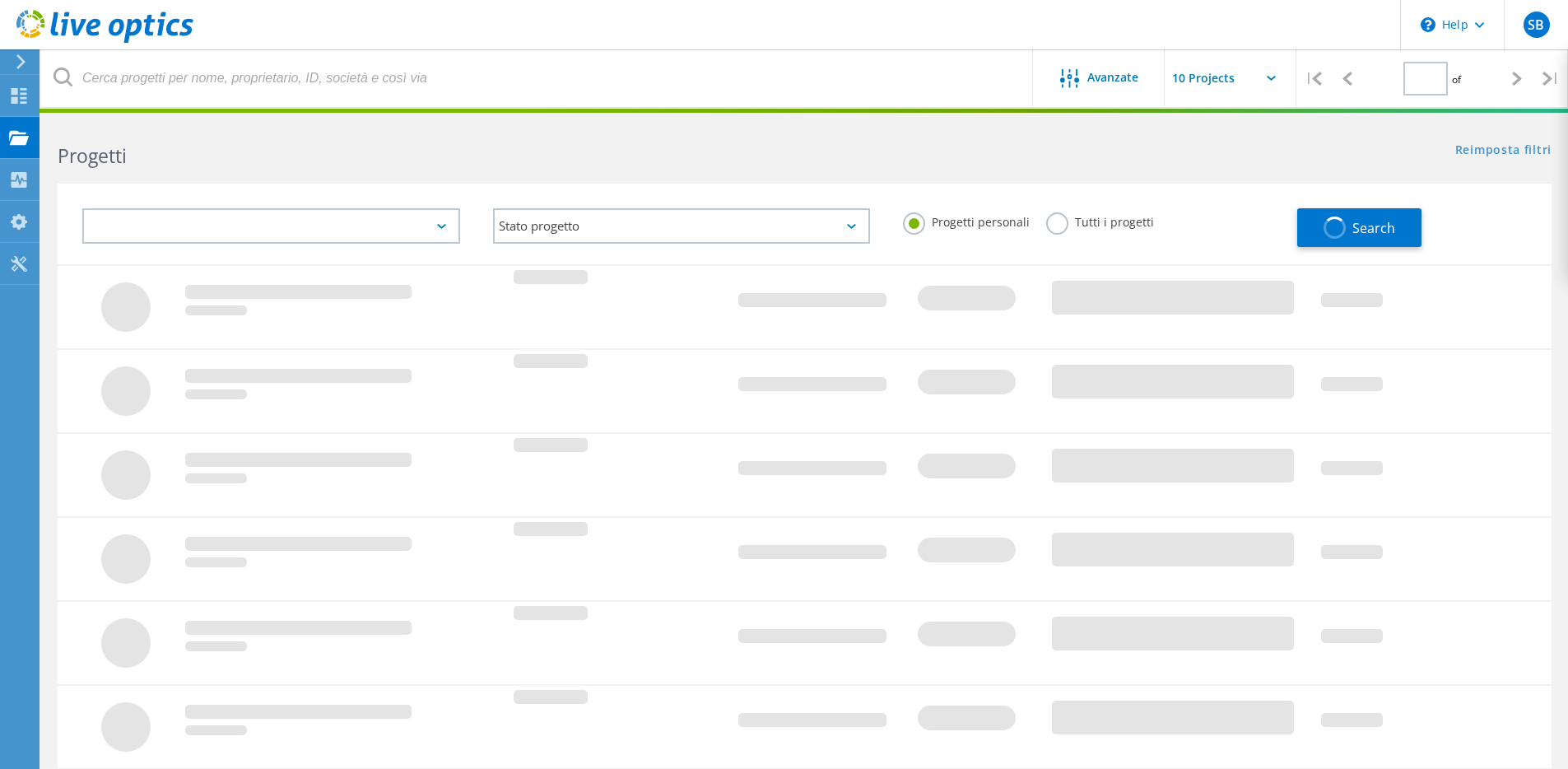
type input "1"
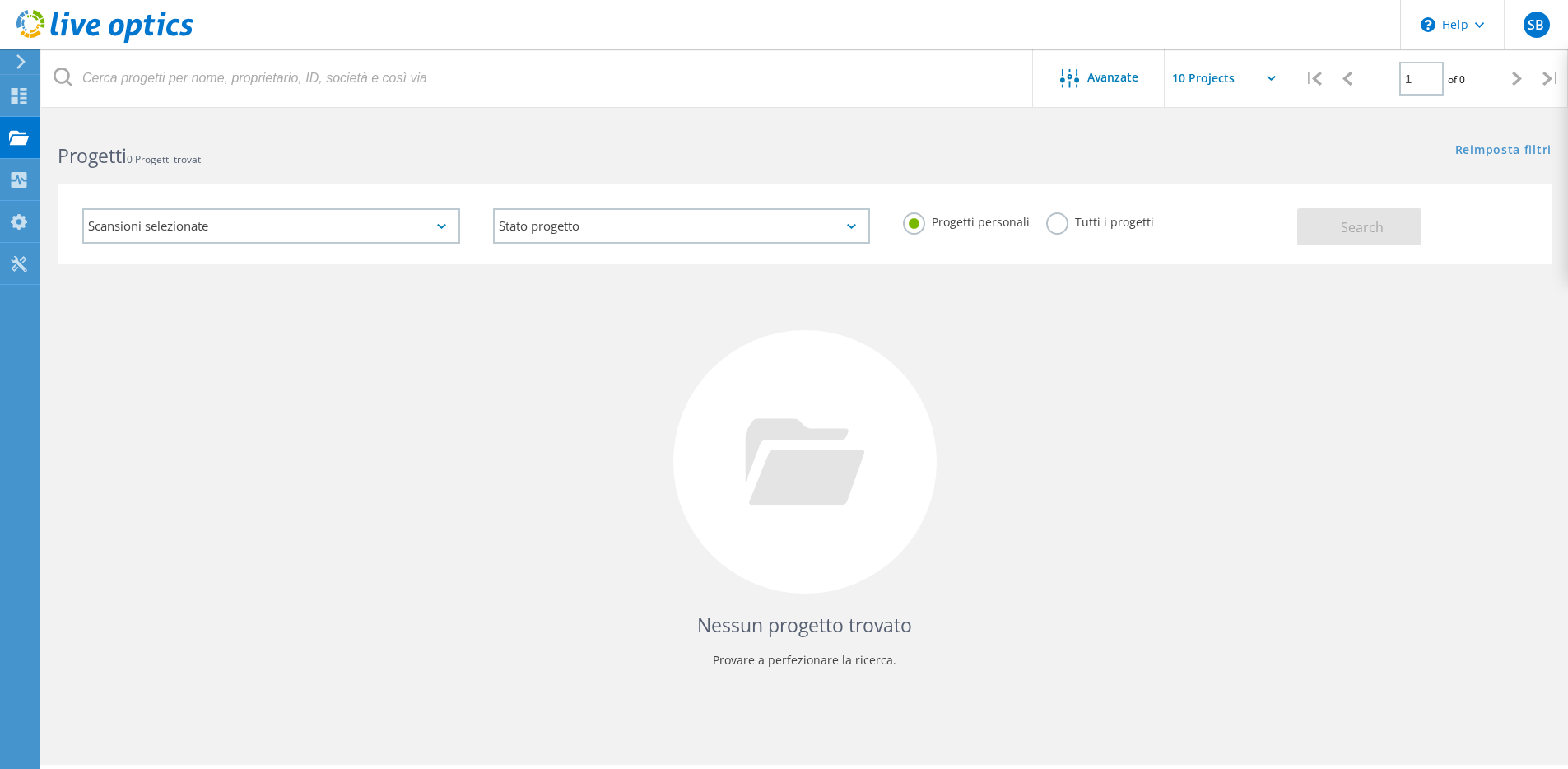
click at [917, 421] on div at bounding box center [805, 462] width 263 height 263
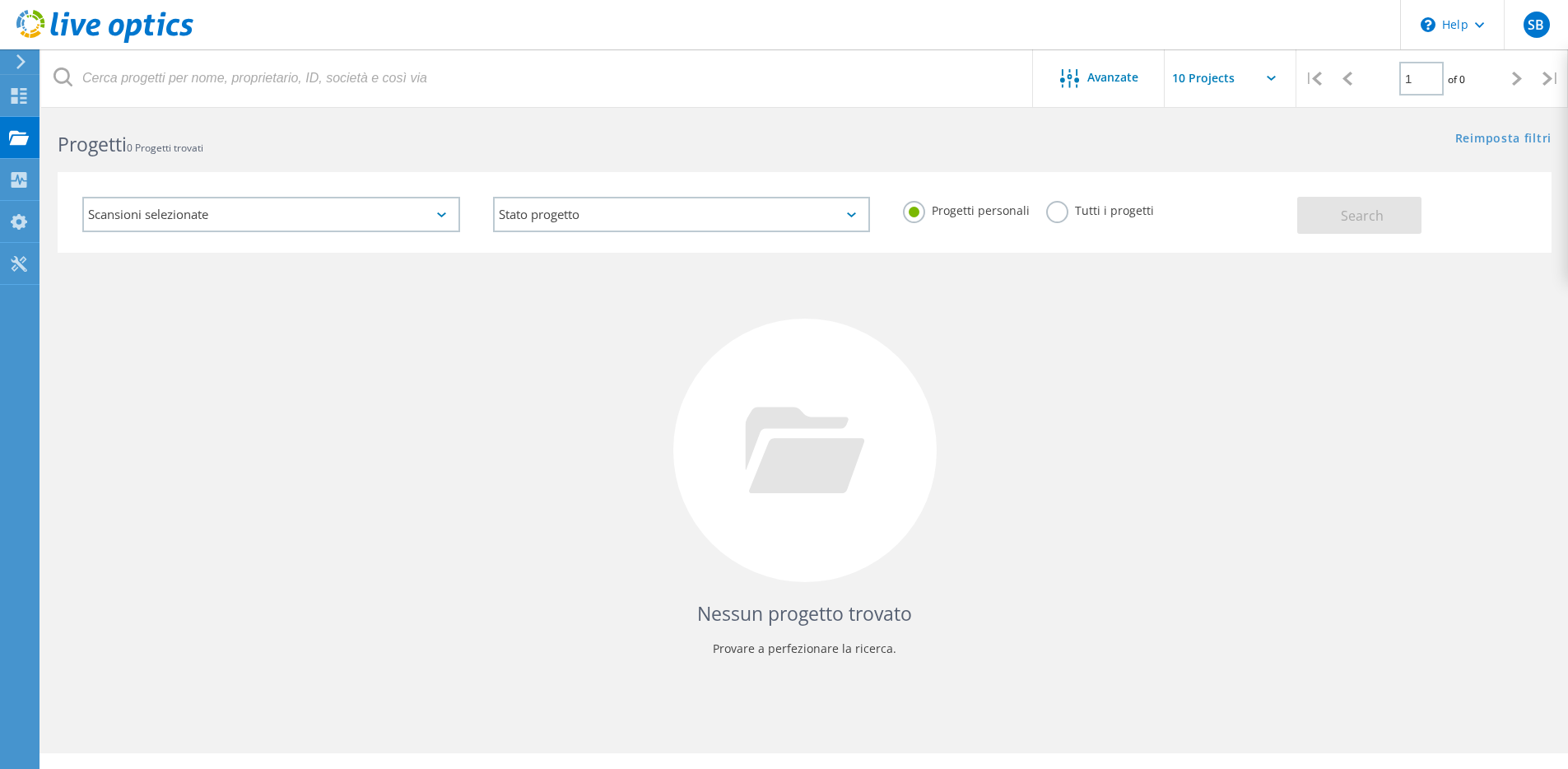
scroll to position [45, 0]
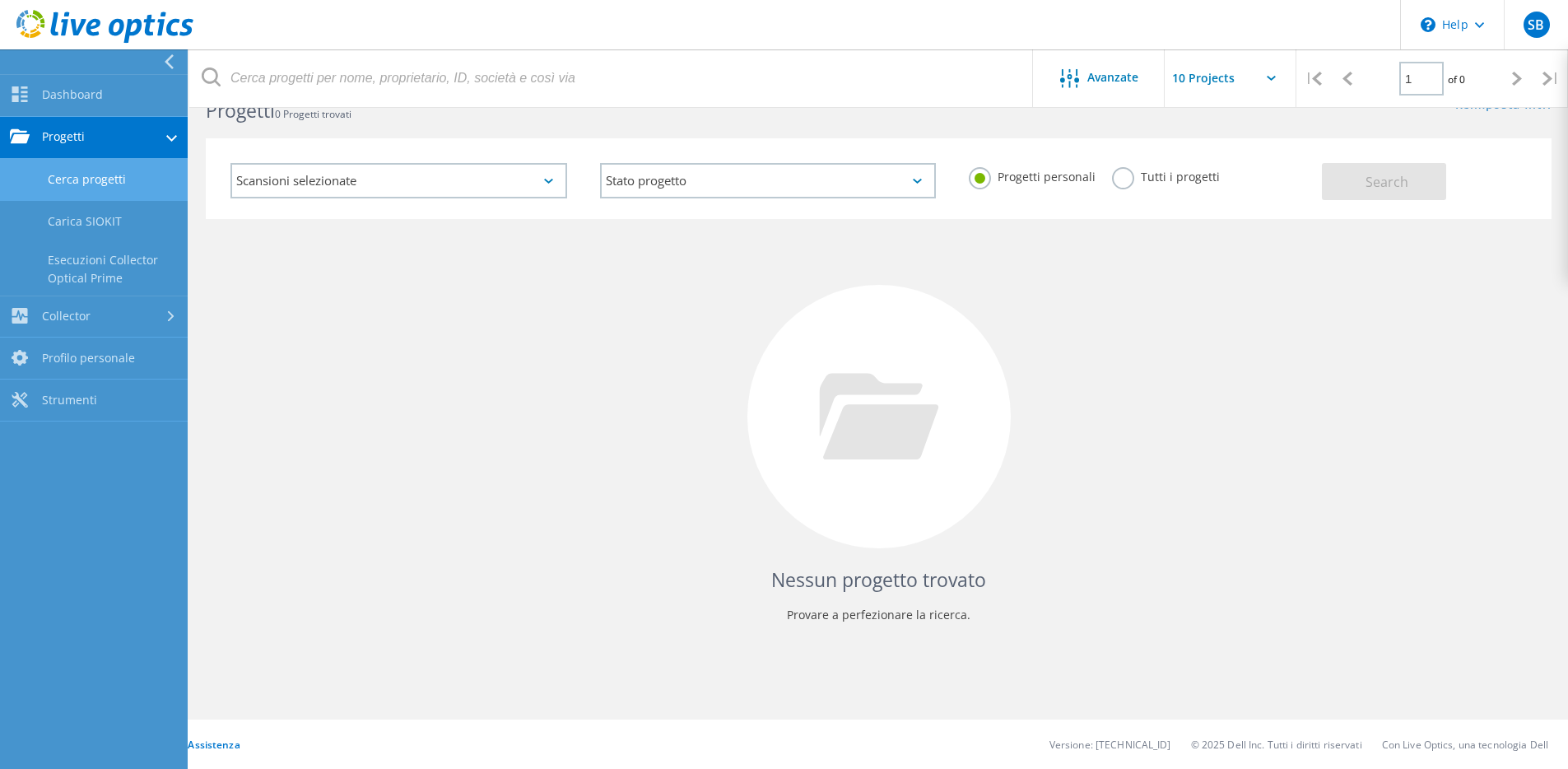
click at [451, 288] on div "Nessun progetto trovato Provare a perfezionare la ricerca." at bounding box center [879, 432] width 1346 height 426
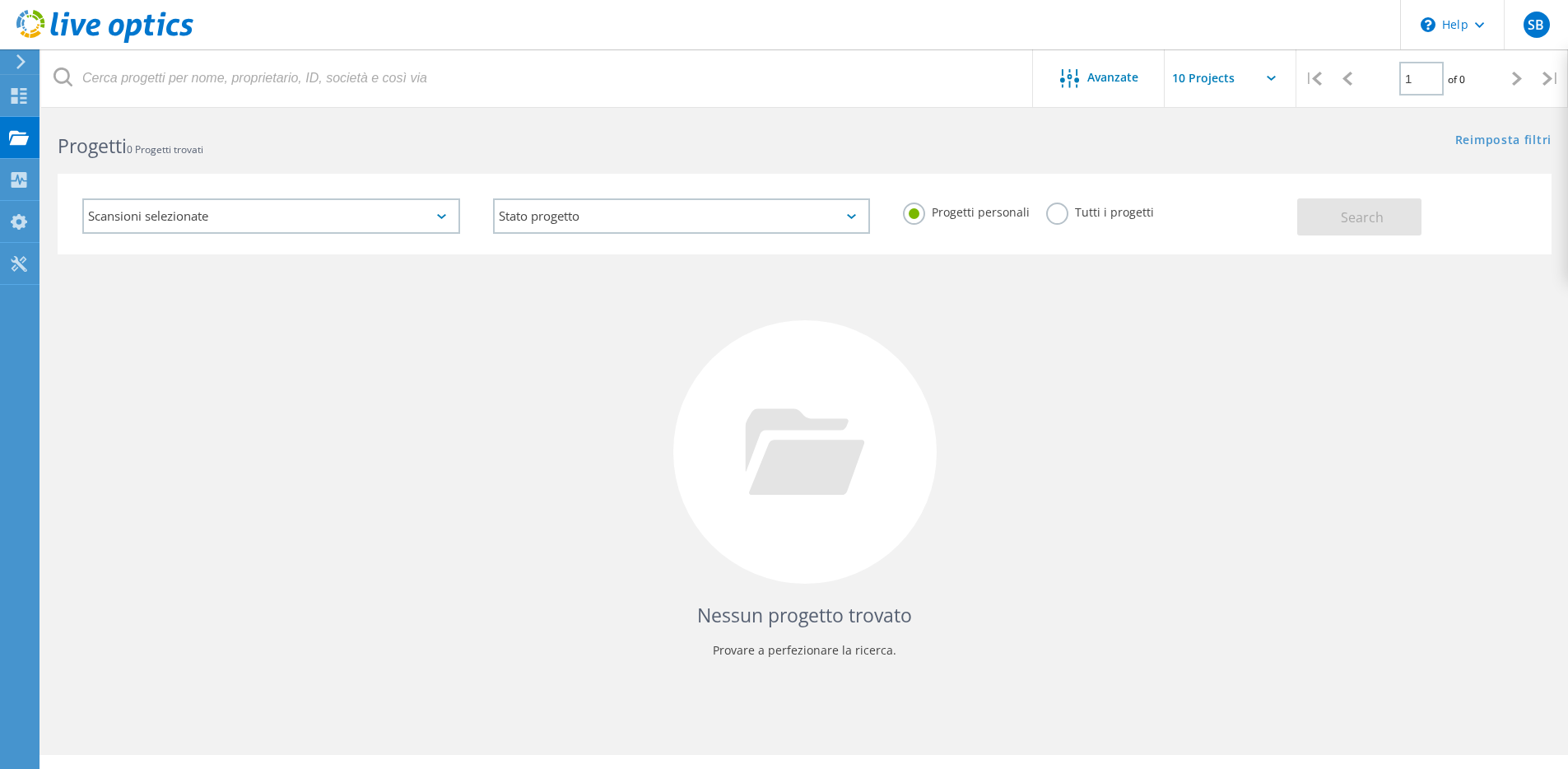
scroll to position [0, 0]
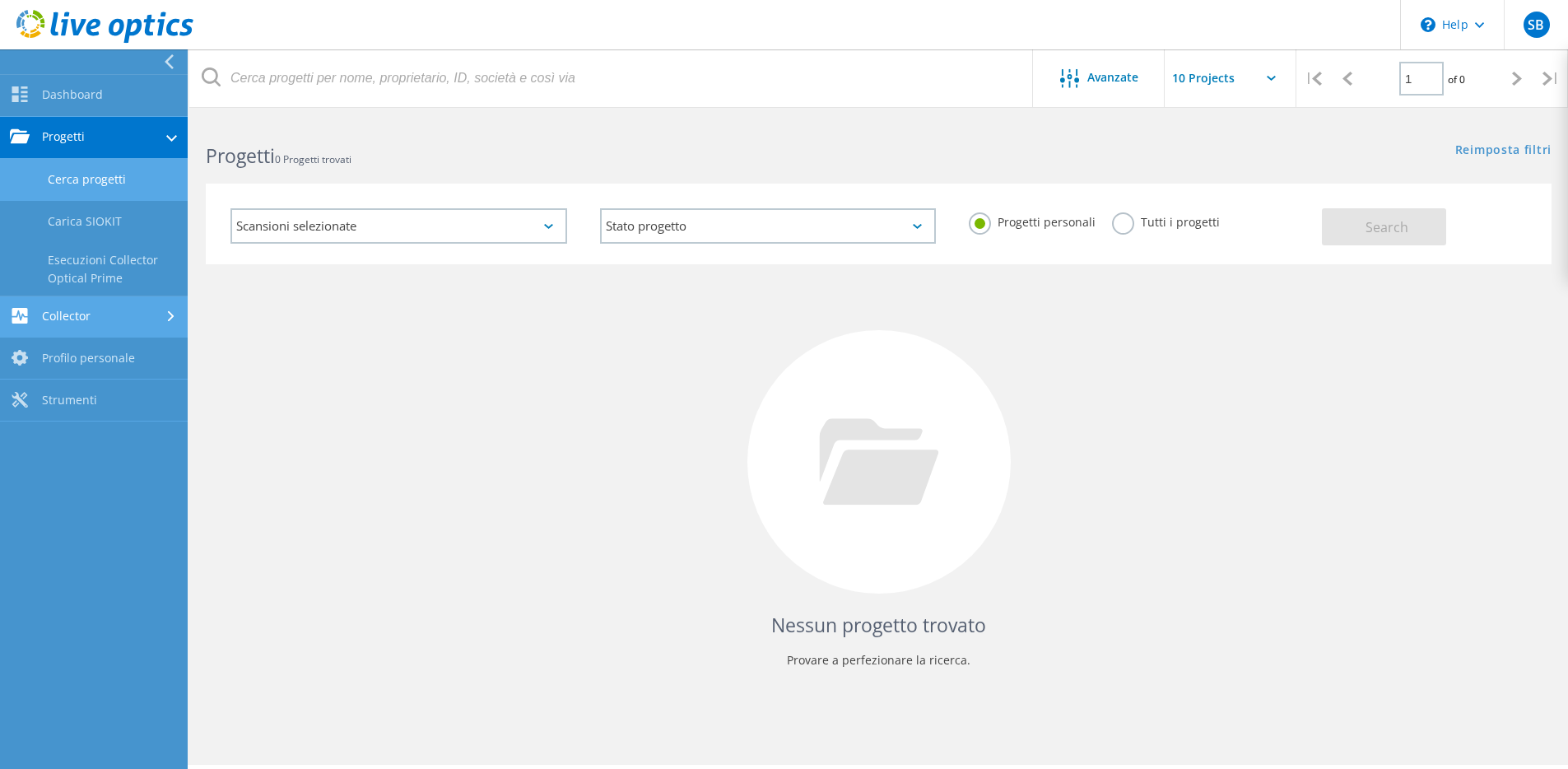
click at [103, 308] on link "Collector" at bounding box center [94, 317] width 187 height 42
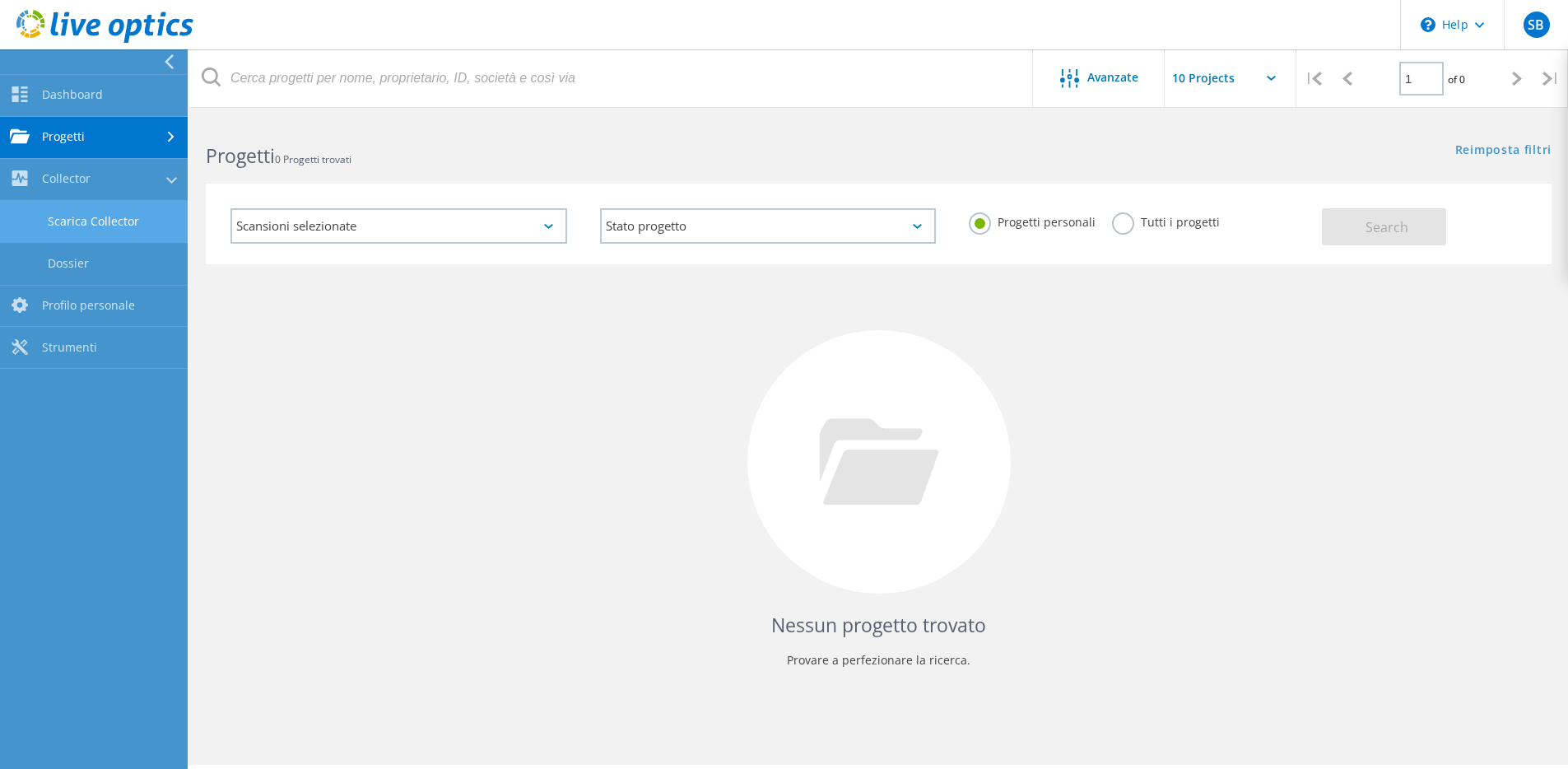
click at [85, 209] on link "Scarica Collector" at bounding box center [94, 222] width 187 height 42
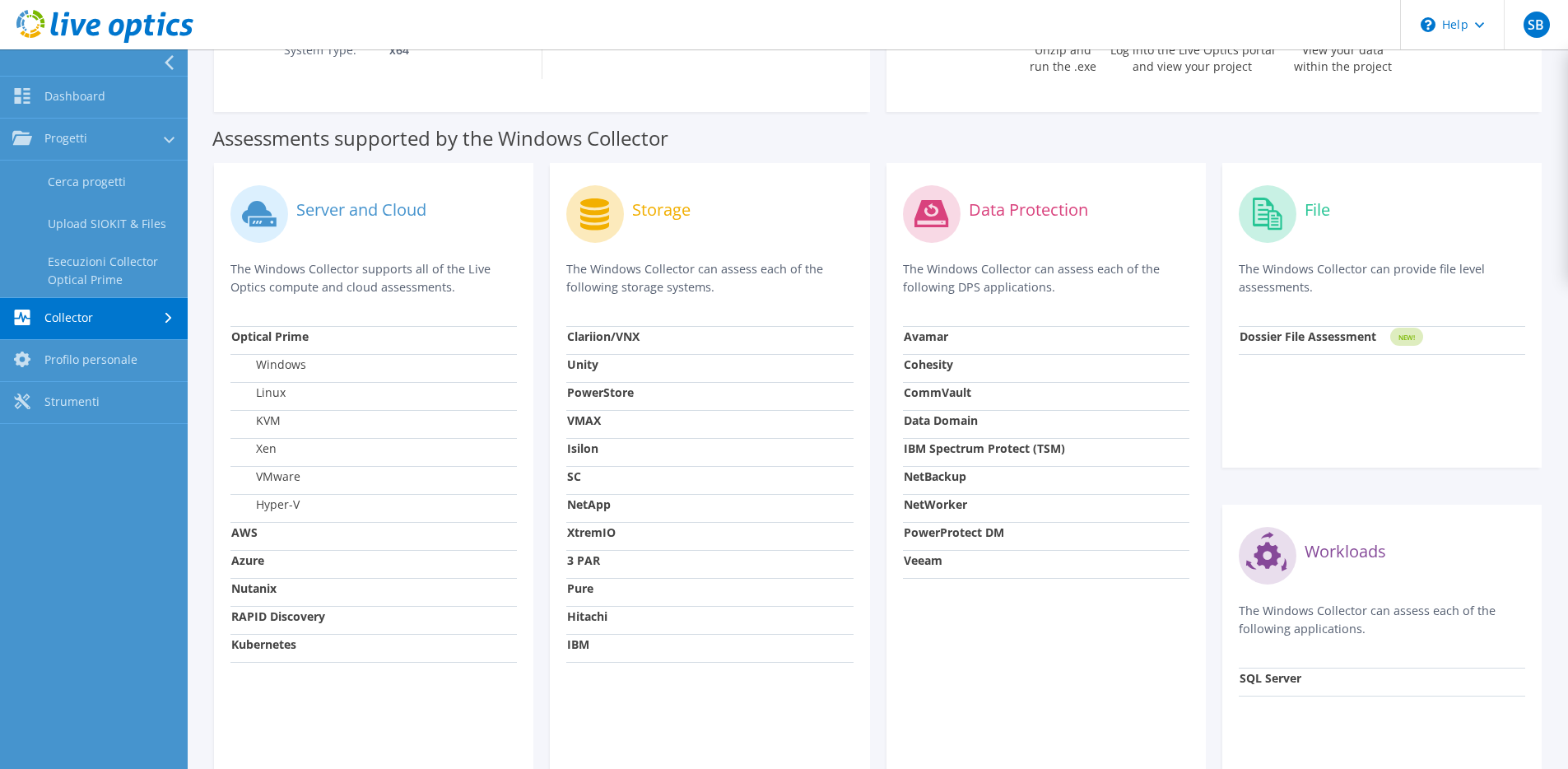
scroll to position [389, 0]
click at [379, 691] on div "Server and Cloud The Windows Collector supports all of the Live Optics compute …" at bounding box center [374, 484] width 319 height 646
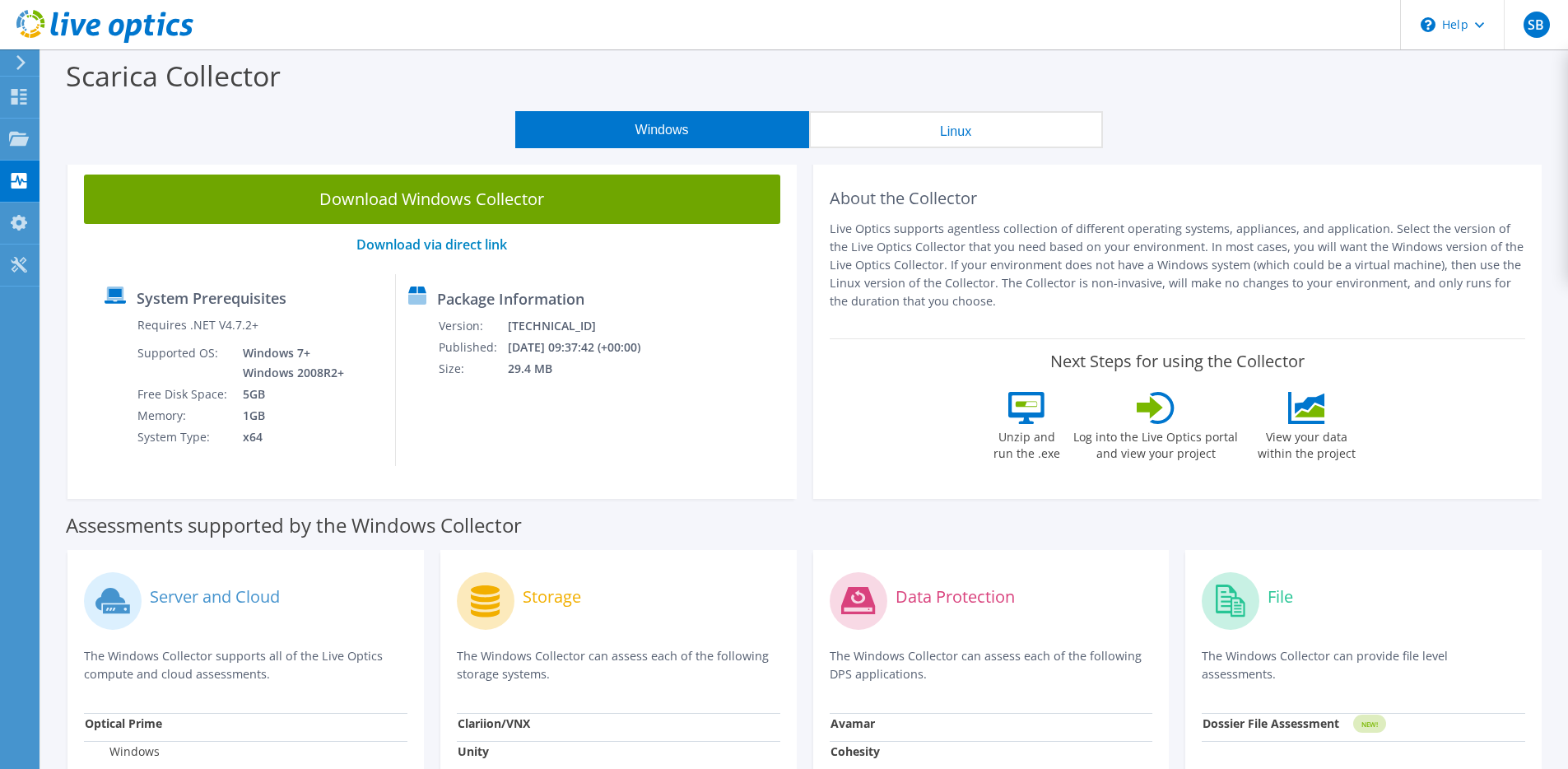
scroll to position [0, 0]
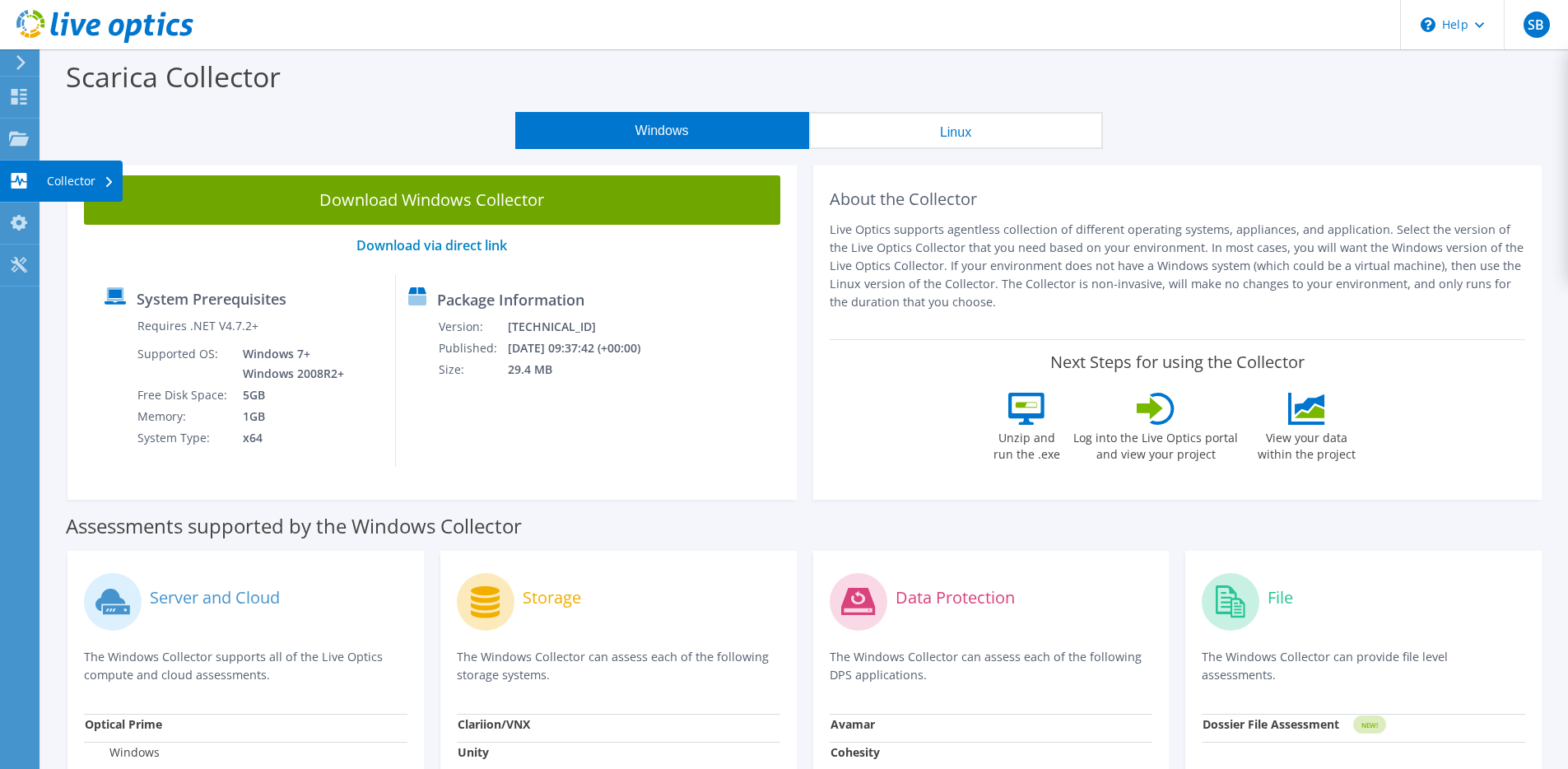
click at [46, 171] on div "Collector" at bounding box center [80, 181] width 84 height 41
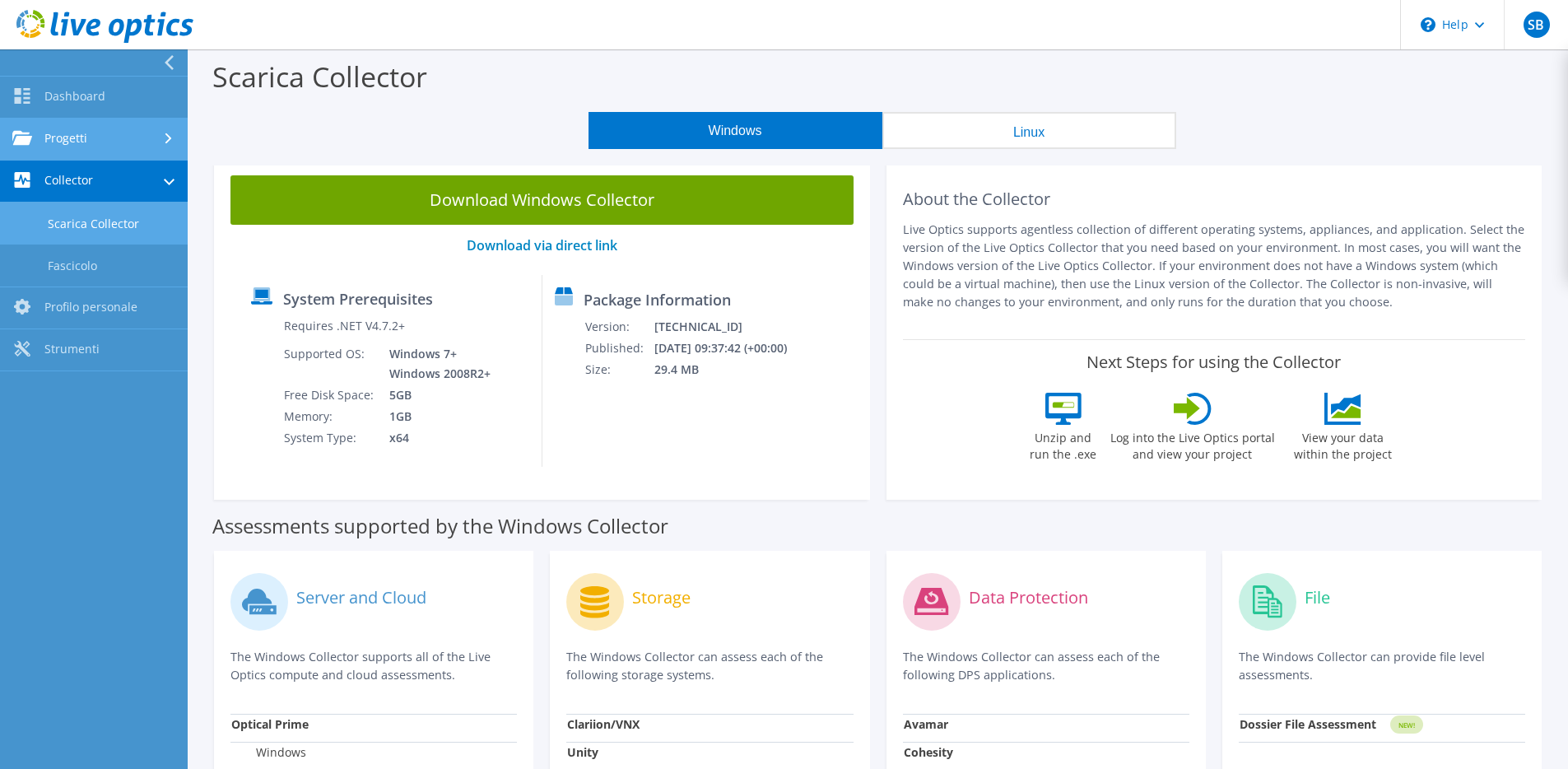
click at [88, 145] on link "Progetti" at bounding box center [94, 140] width 187 height 42
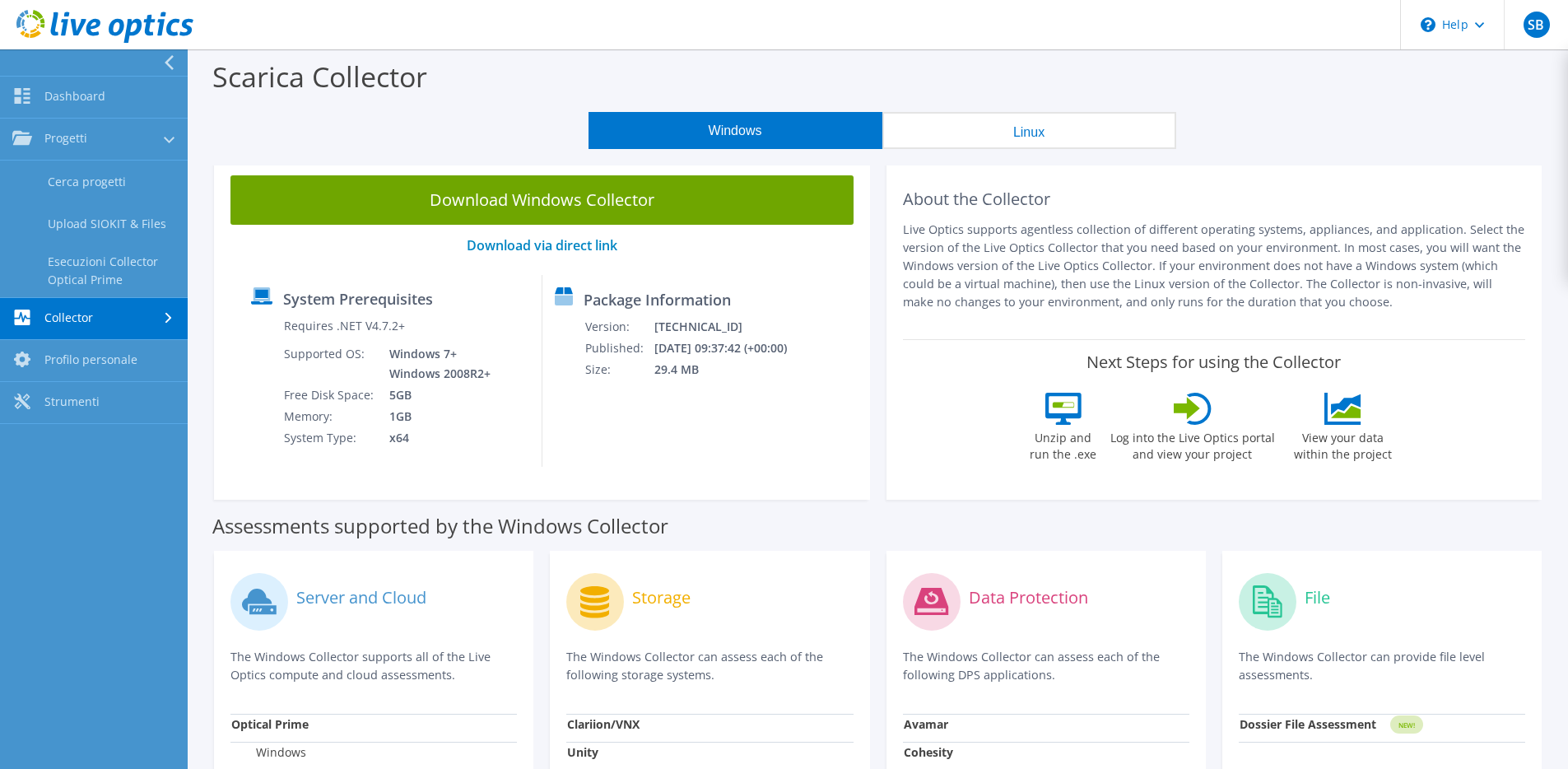
click at [632, 535] on label "Assessments supported by the Windows Collector" at bounding box center [441, 526] width 456 height 16
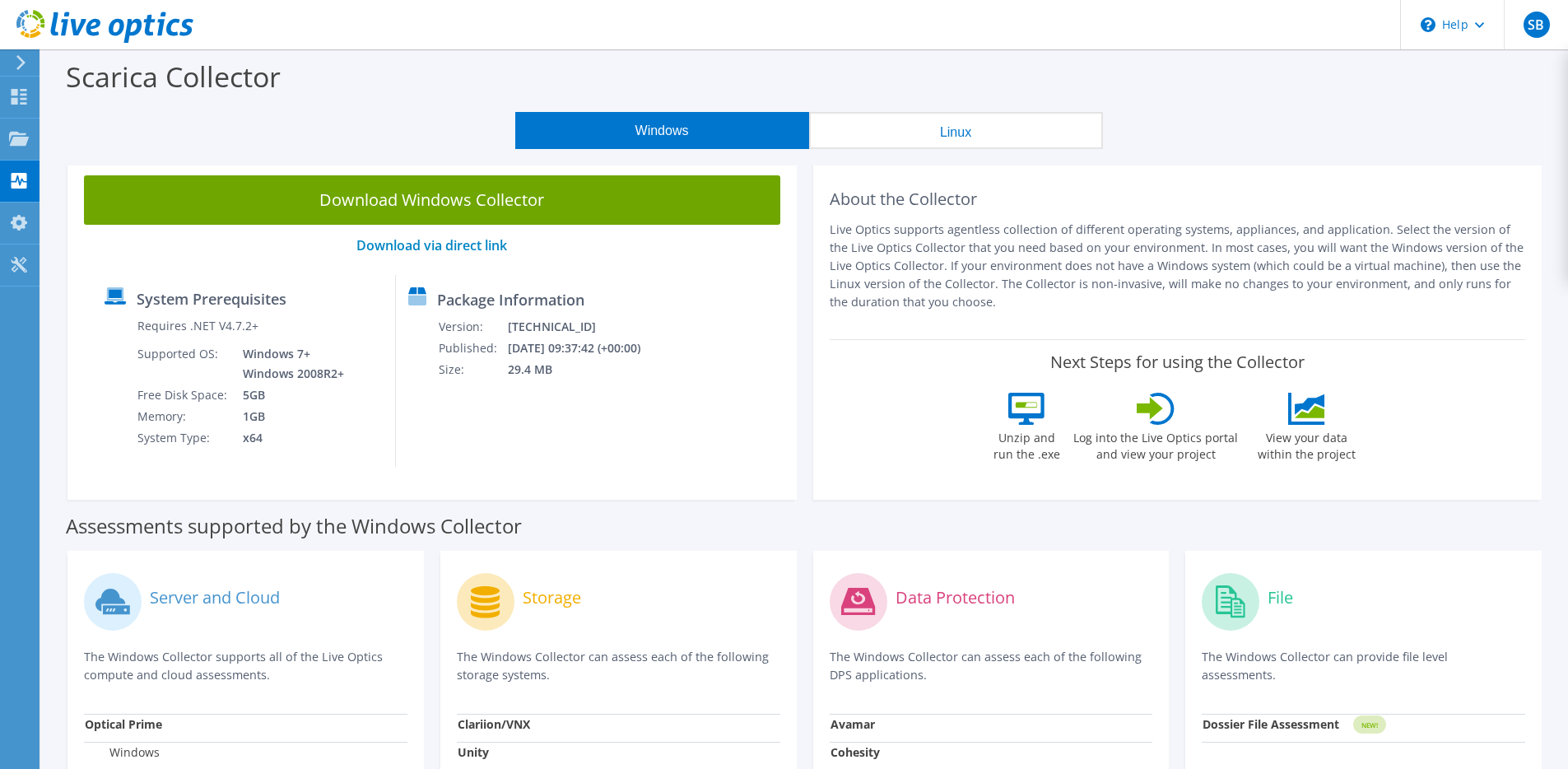
click at [1021, 279] on p "Live Optics supports agentless collection of different operating systems, appli…" at bounding box center [1178, 266] width 697 height 90
